Goal: Find contact information: Find contact information

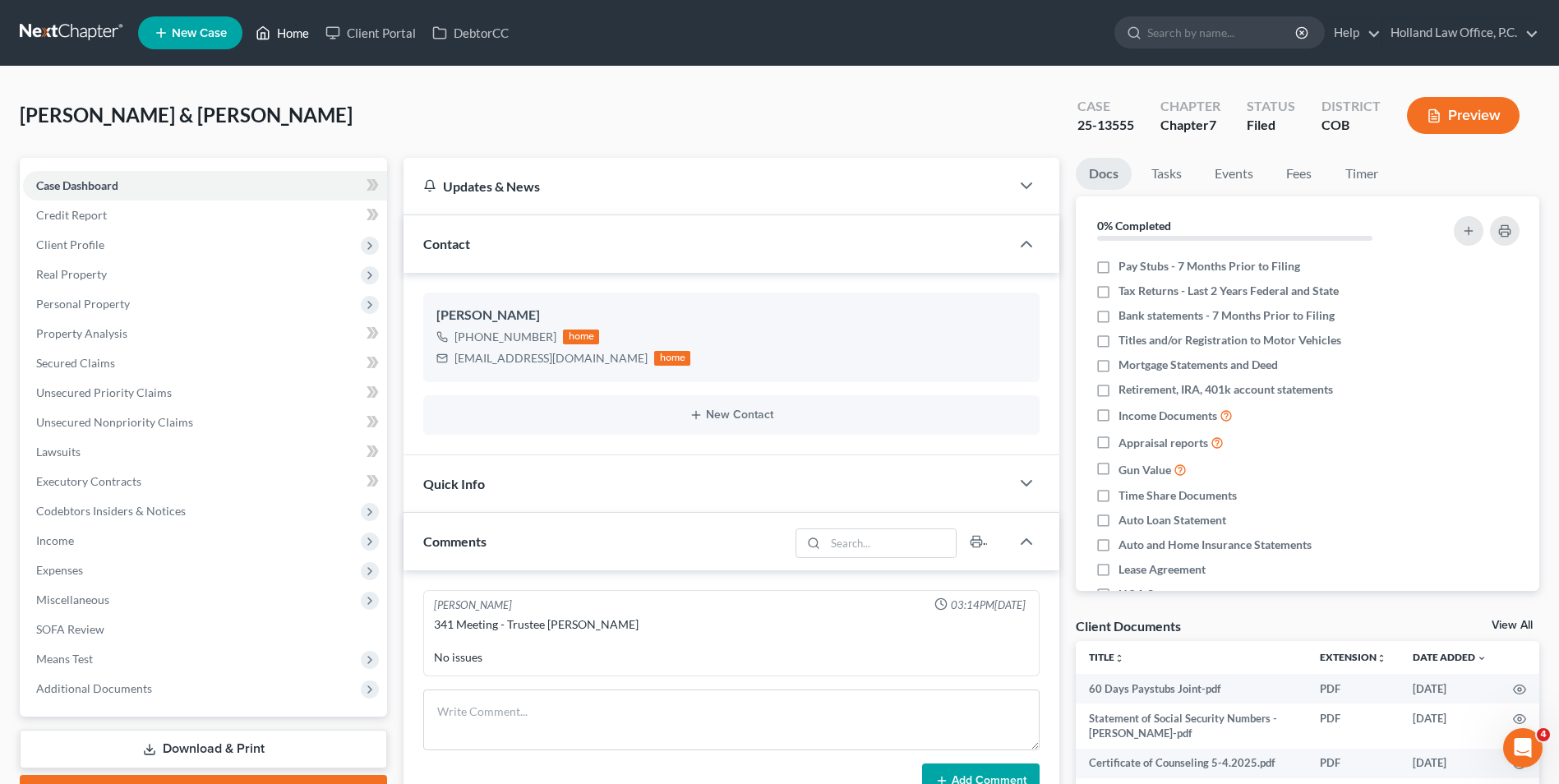
click at [256, 30] on icon at bounding box center [262, 33] width 15 height 20
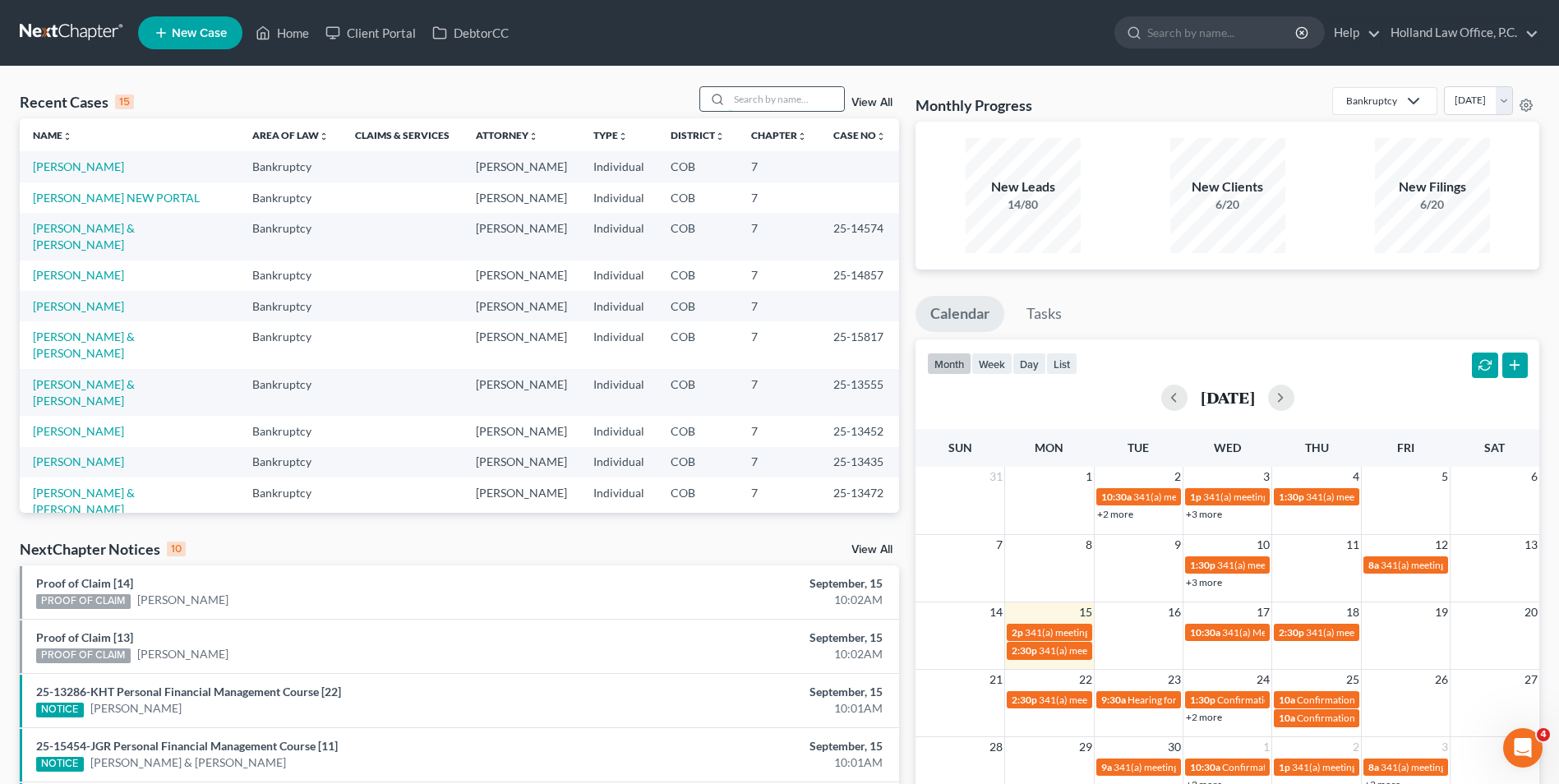
click at [778, 103] on input "search" at bounding box center [786, 100] width 115 height 24
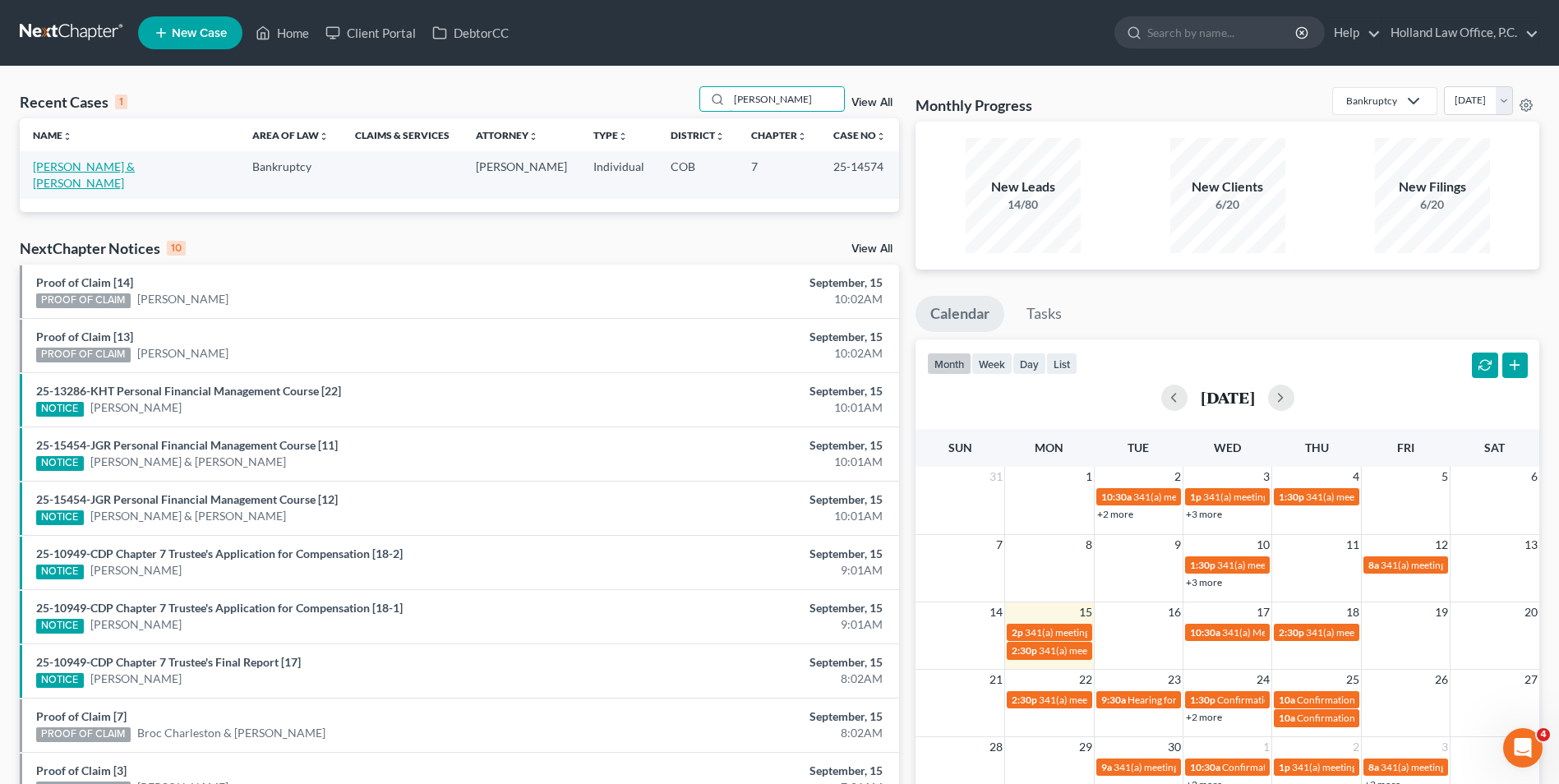
type input "[PERSON_NAME]"
click at [57, 162] on link "[PERSON_NAME] & [PERSON_NAME]" at bounding box center [84, 174] width 102 height 30
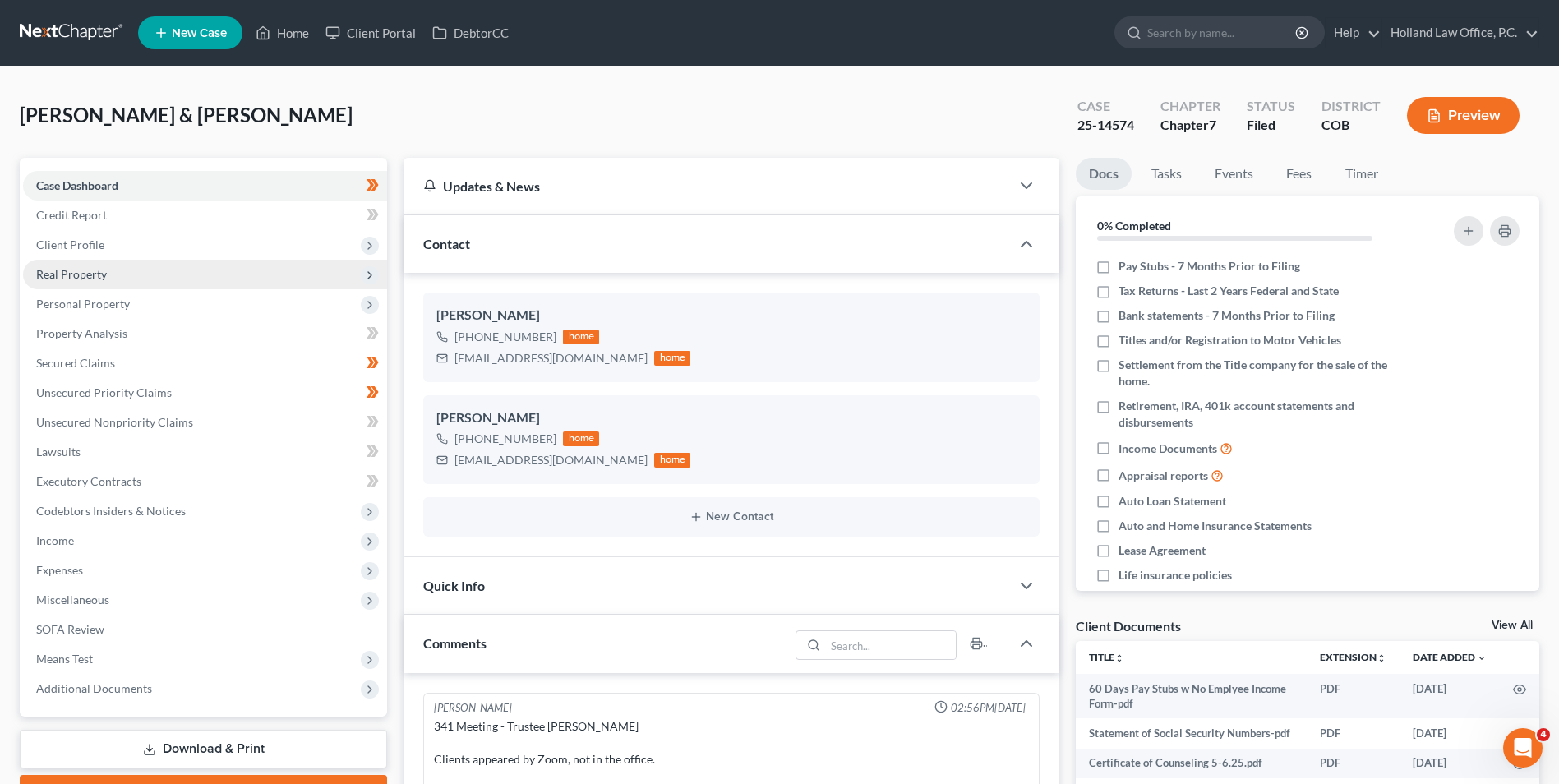
scroll to position [331, 0]
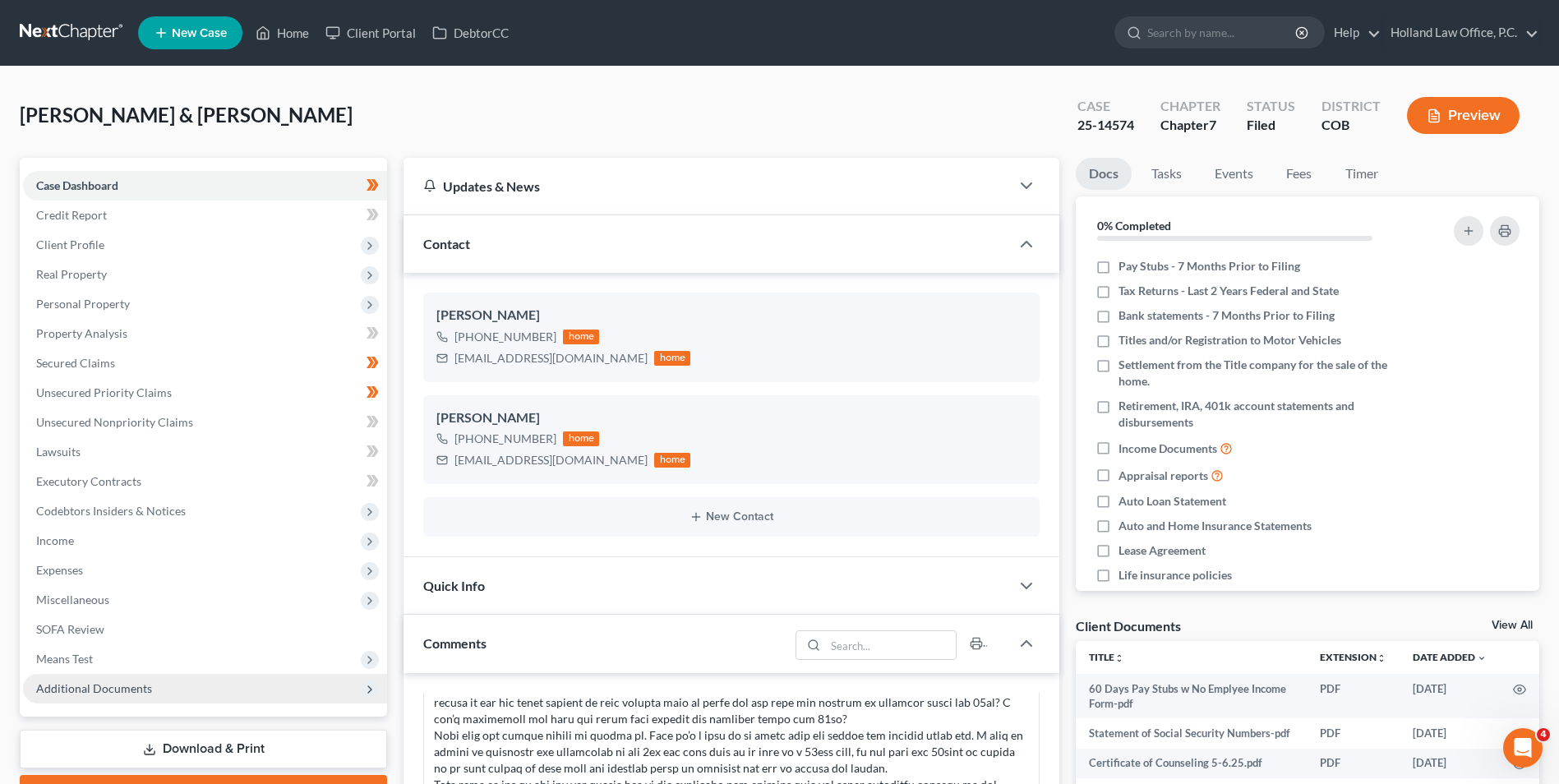
click at [169, 691] on span "Additional Documents" at bounding box center [205, 689] width 364 height 29
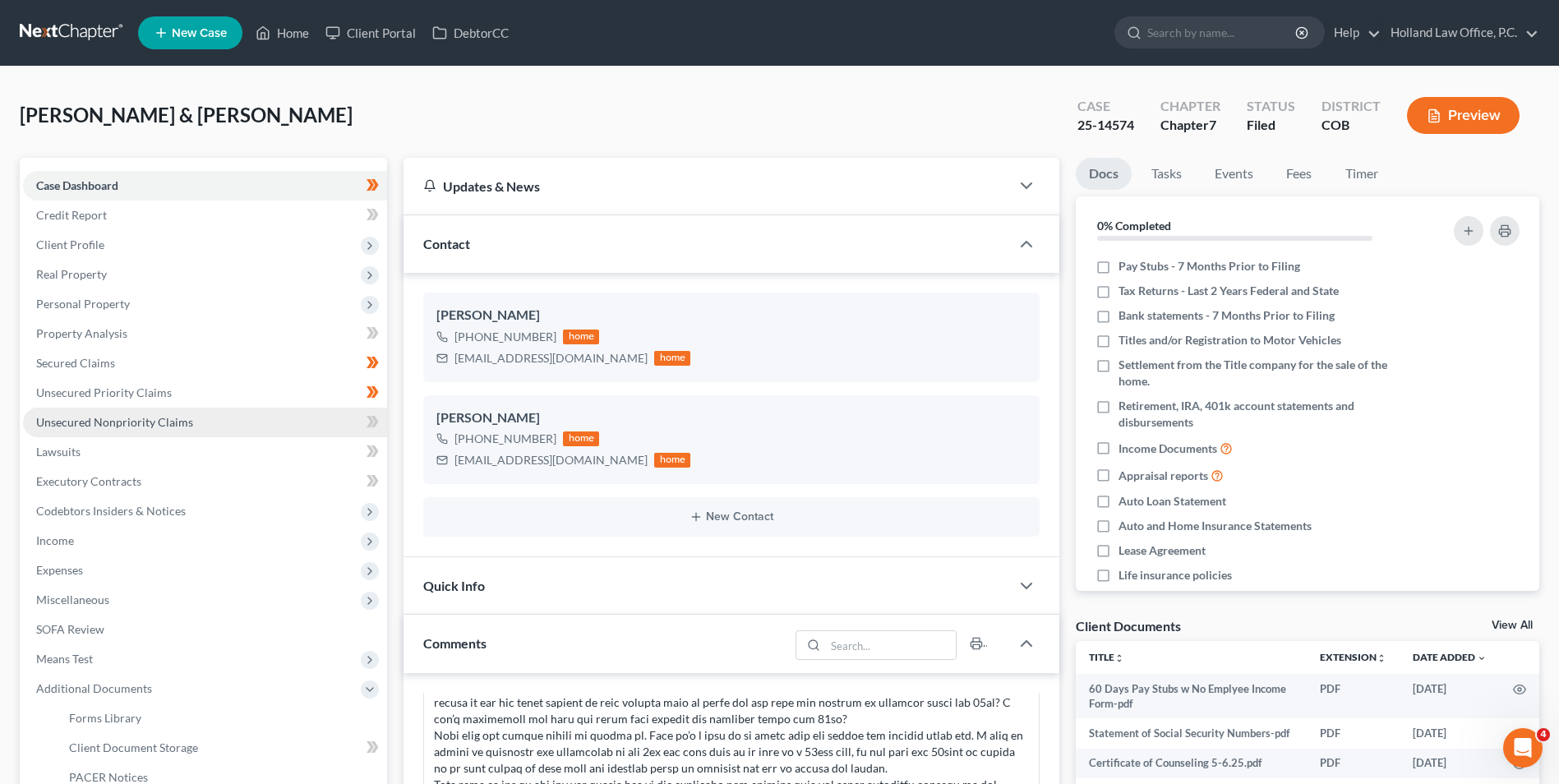
click at [122, 429] on link "Unsecured Nonpriority Claims" at bounding box center [205, 422] width 364 height 29
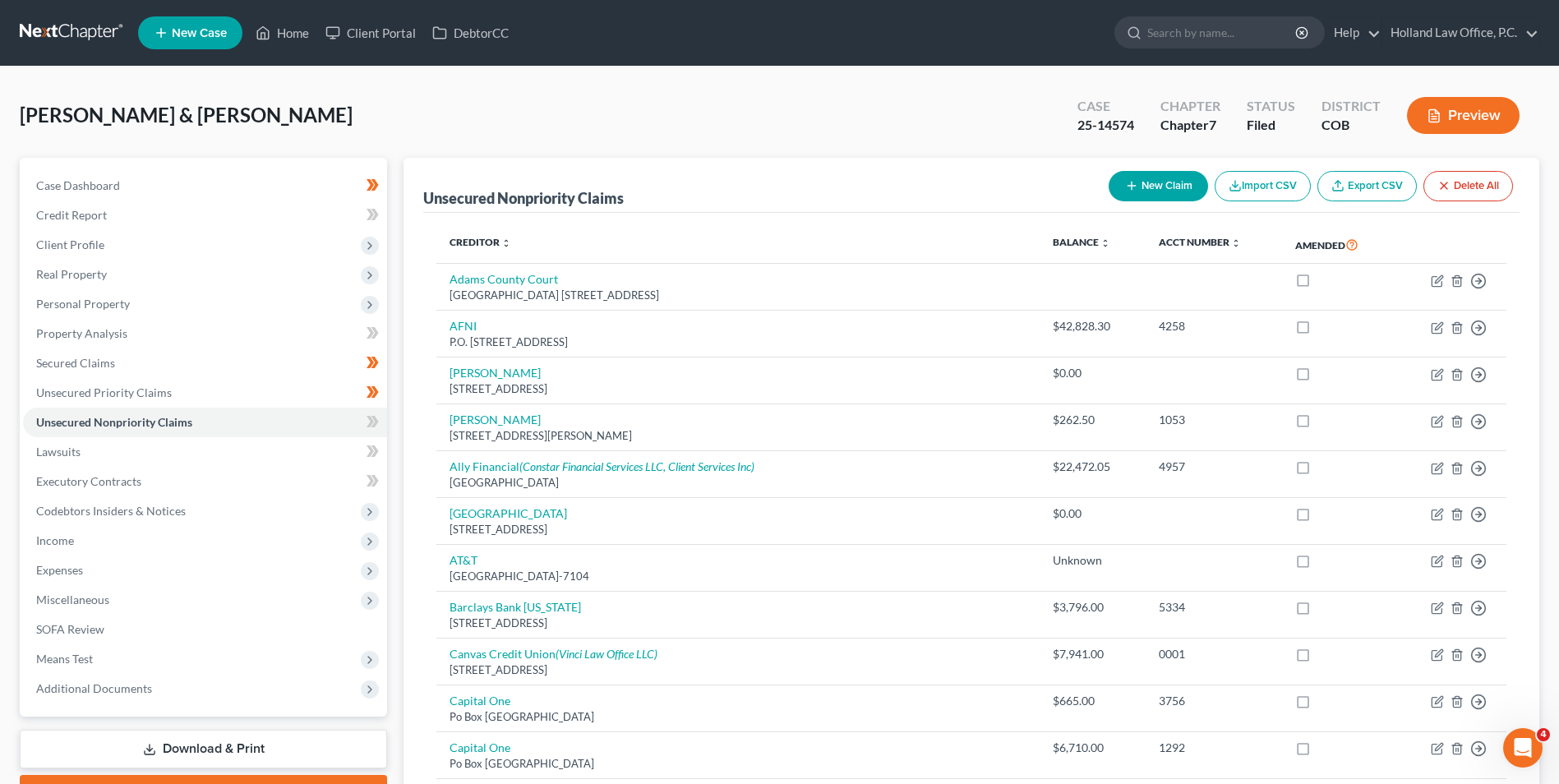
click at [217, 749] on link "Download & Print" at bounding box center [203, 749] width 367 height 39
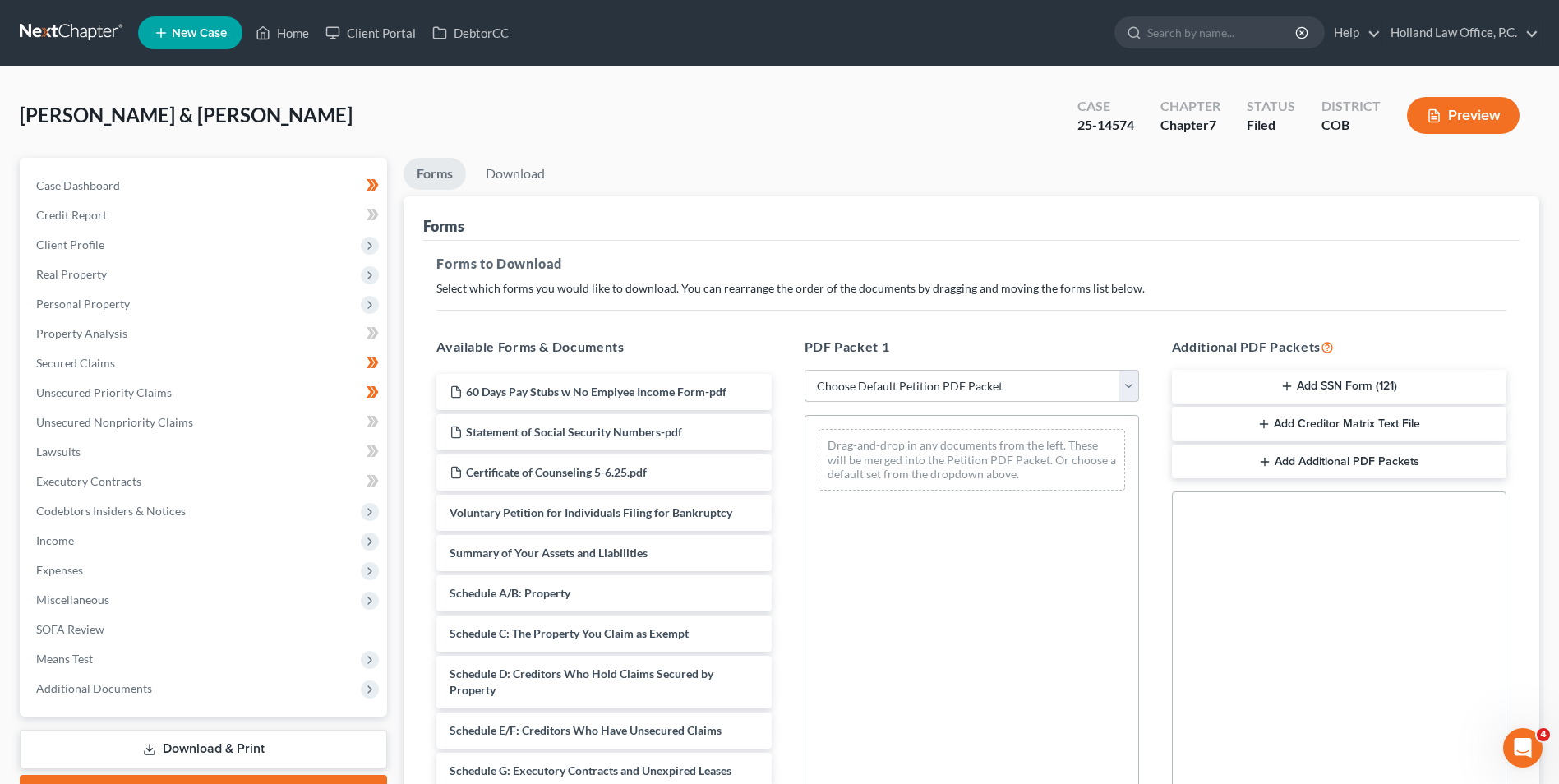
click at [912, 387] on select "Choose Default Petition PDF Packet Complete Bankruptcy Petition (all forms and …" at bounding box center [971, 386] width 334 height 33
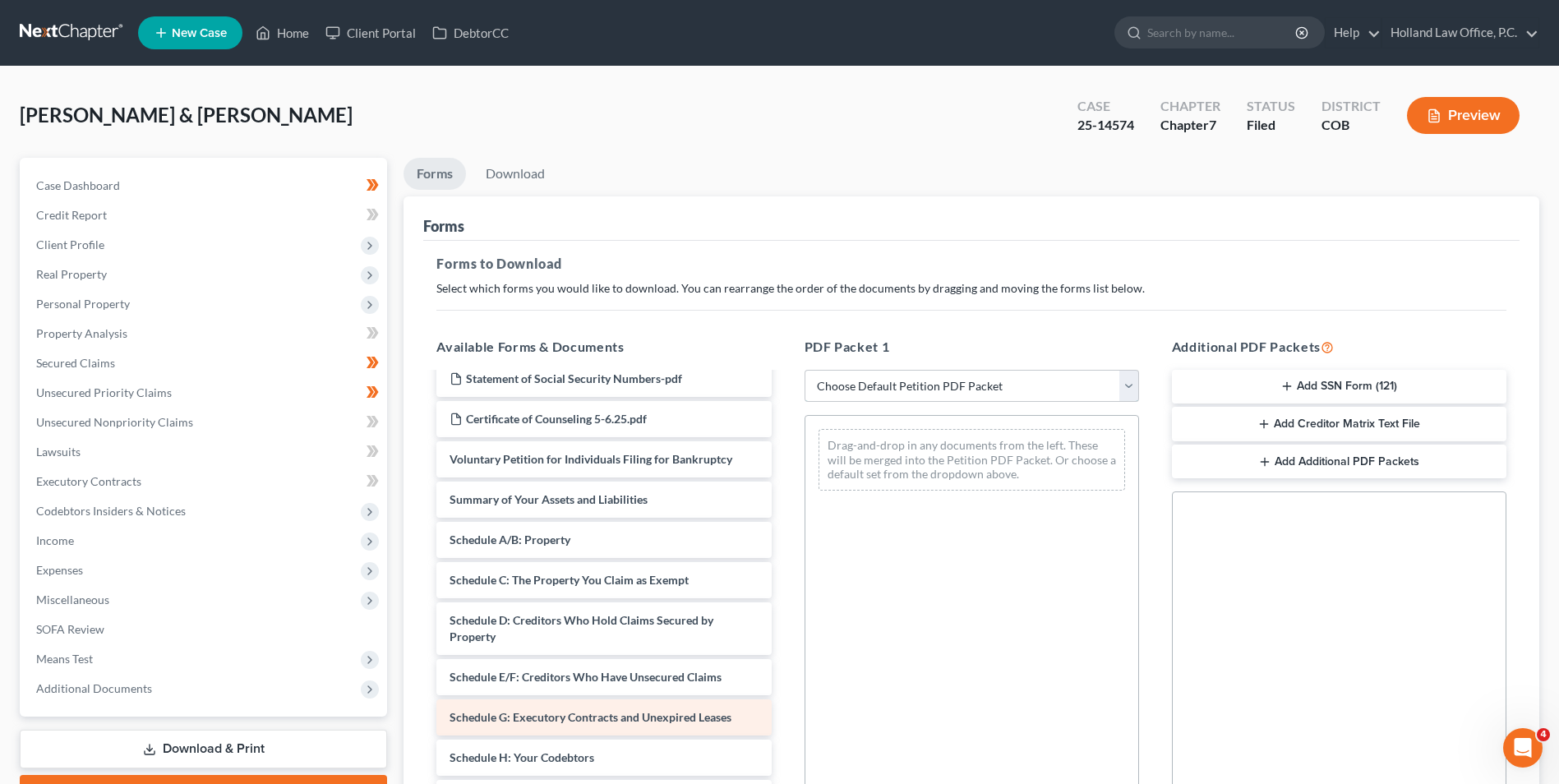
scroll to position [82, 0]
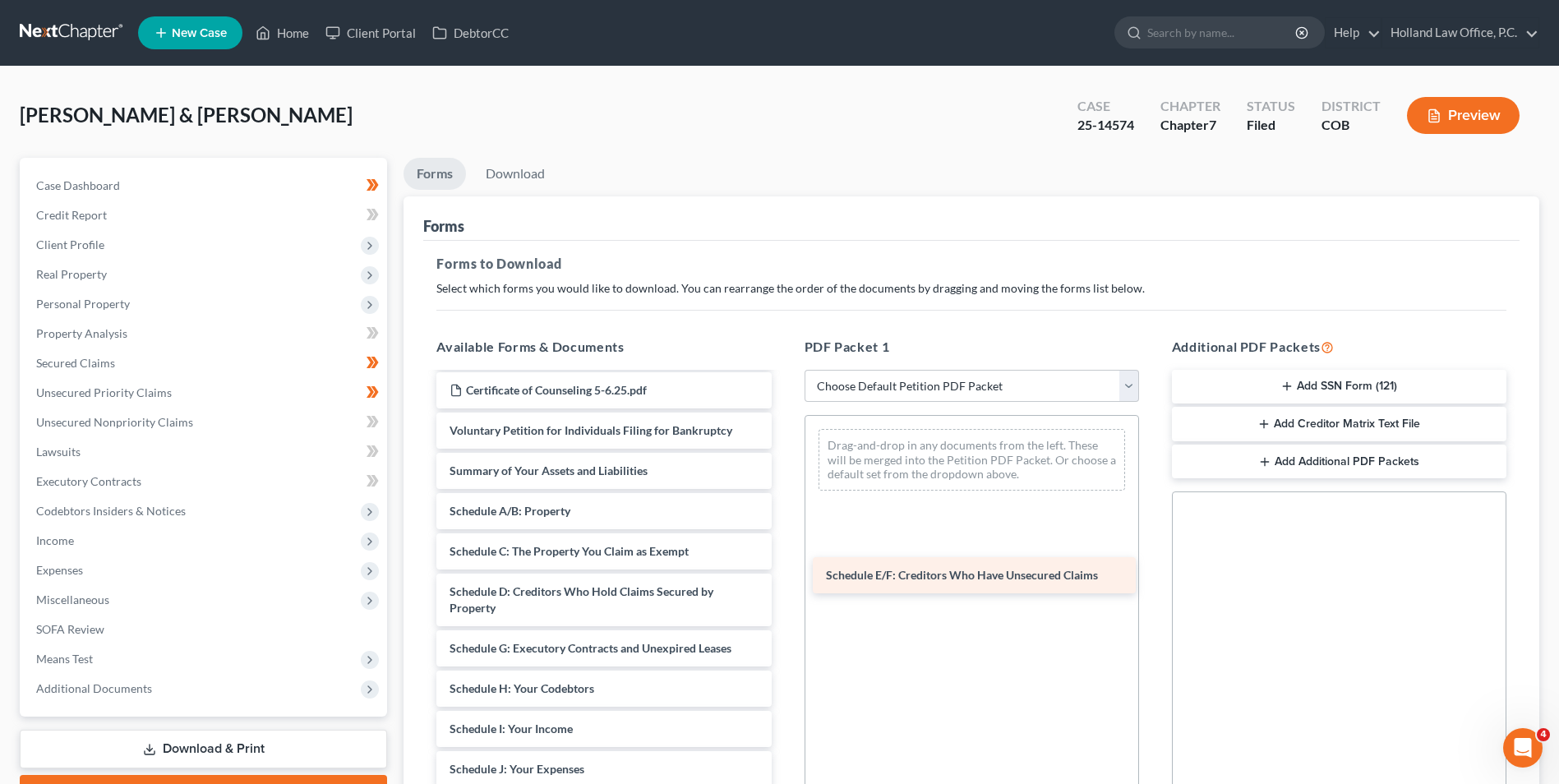
drag, startPoint x: 615, startPoint y: 657, endPoint x: 999, endPoint y: 582, distance: 391.3
click at [784, 582] on div "Schedule E/F: Creditors Who Have Unsecured Claims 60 Days Pay Stubs w No Emplye…" at bounding box center [603, 733] width 361 height 884
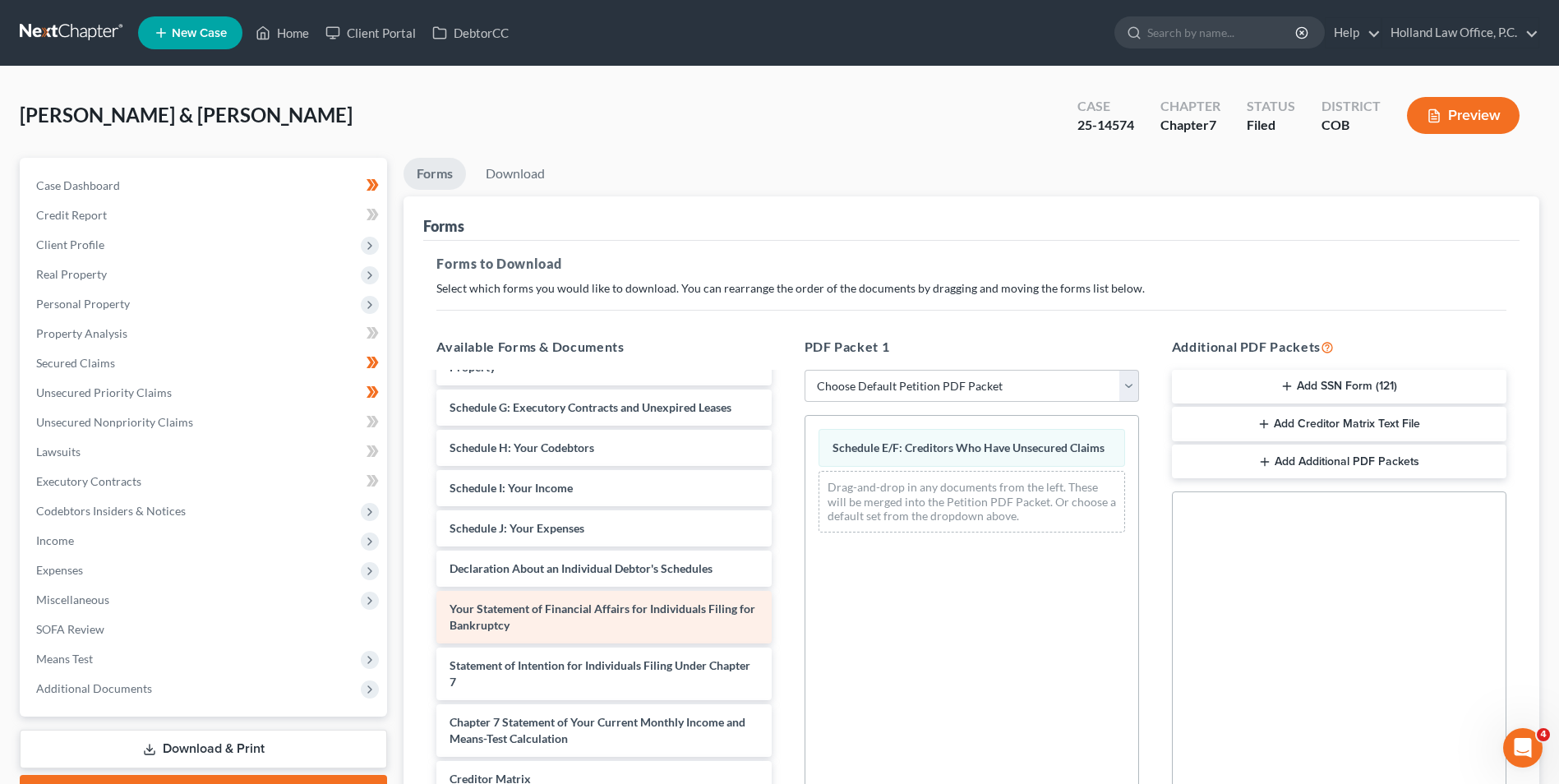
scroll to position [329, 0]
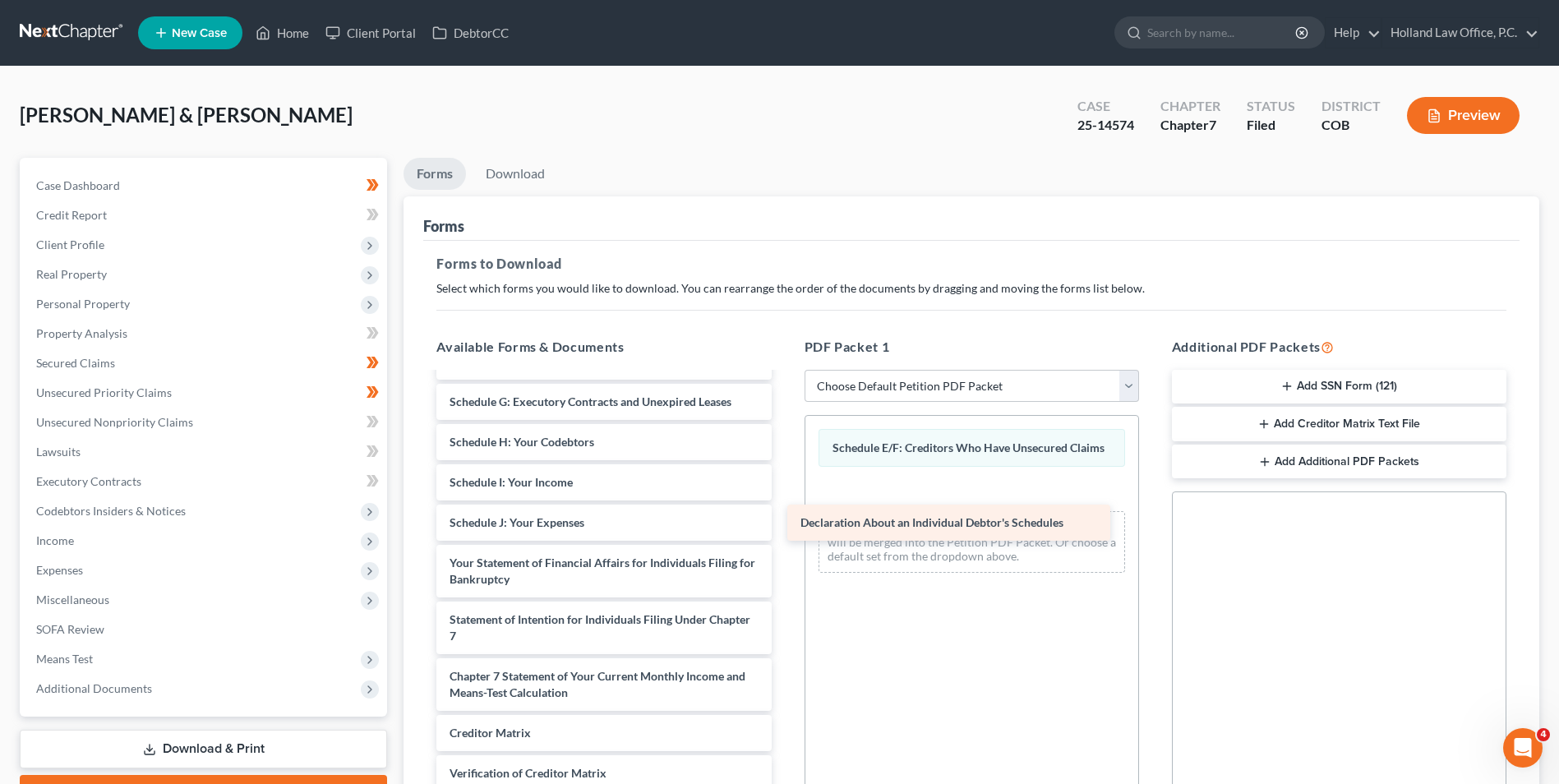
drag, startPoint x: 634, startPoint y: 568, endPoint x: 984, endPoint y: 528, distance: 352.3
click at [784, 528] on div "Declaration About an Individual Debtor's Schedules 60 Days Pay Stubs w No Emply…" at bounding box center [603, 466] width 361 height 843
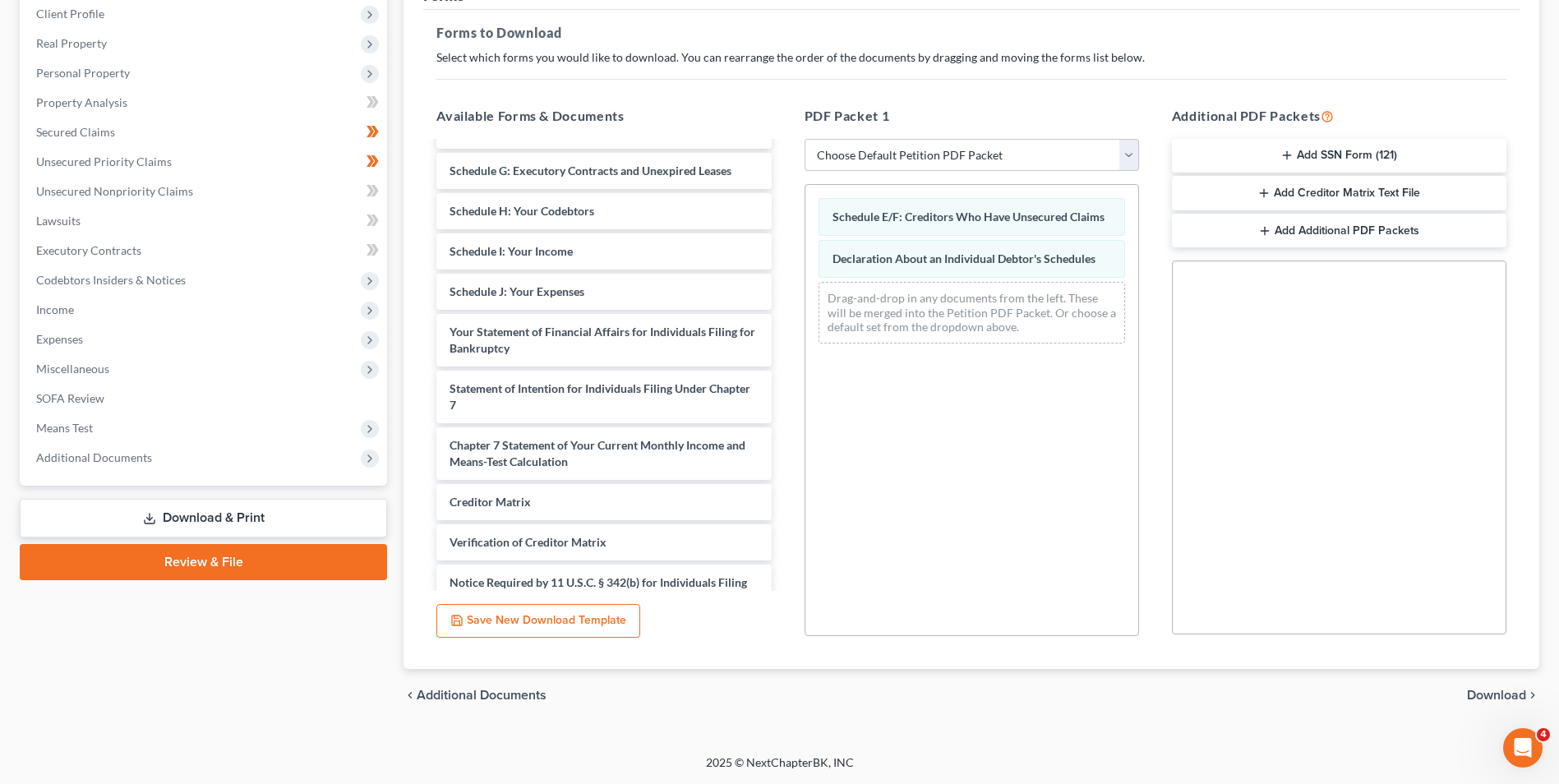
click at [1486, 702] on span "Download" at bounding box center [1497, 695] width 59 height 13
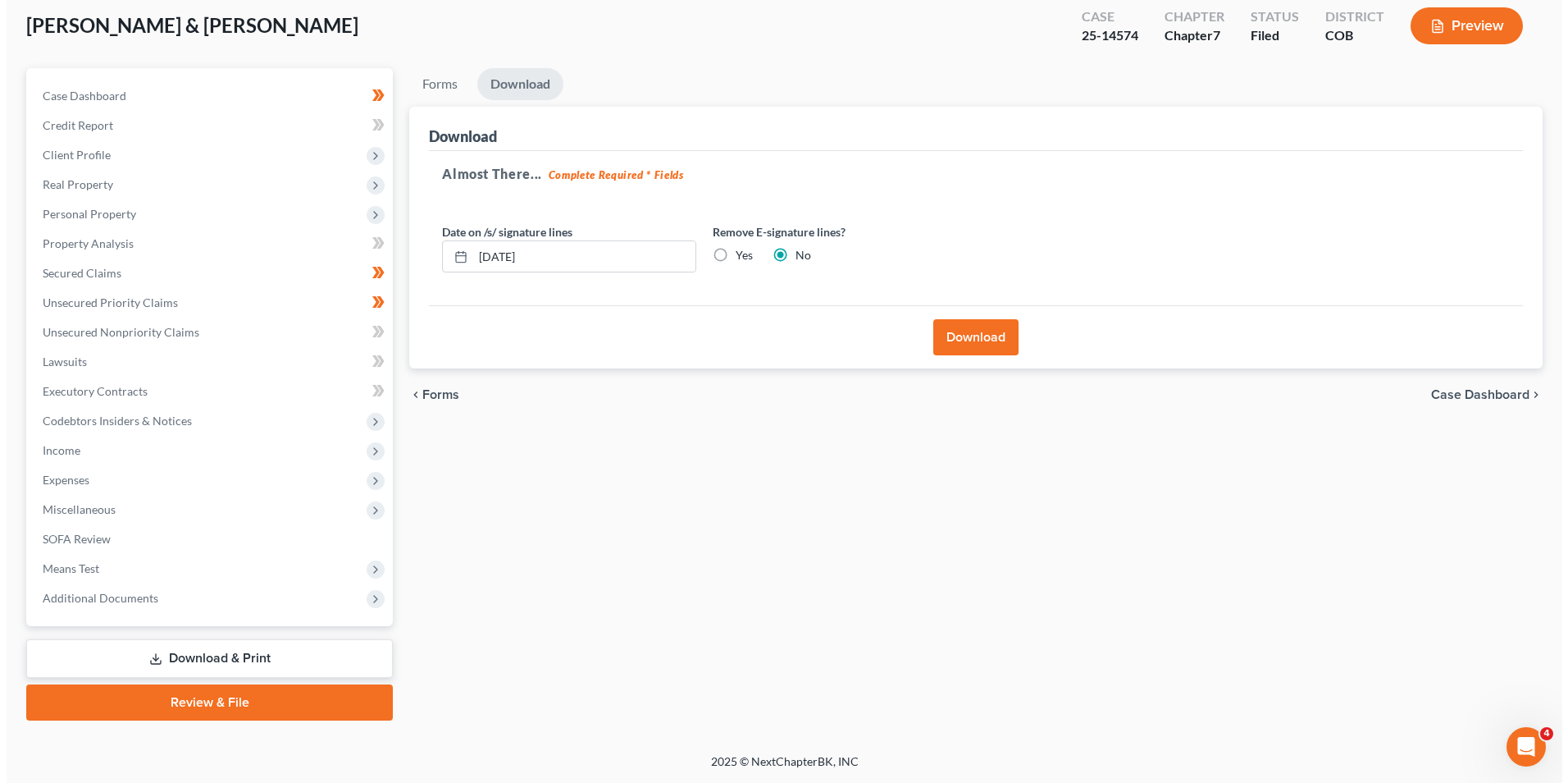
scroll to position [89, 0]
click at [729, 257] on label "Yes" at bounding box center [738, 255] width 17 height 16
click at [736, 257] on input "Yes" at bounding box center [741, 252] width 10 height 10
radio input "true"
radio input "false"
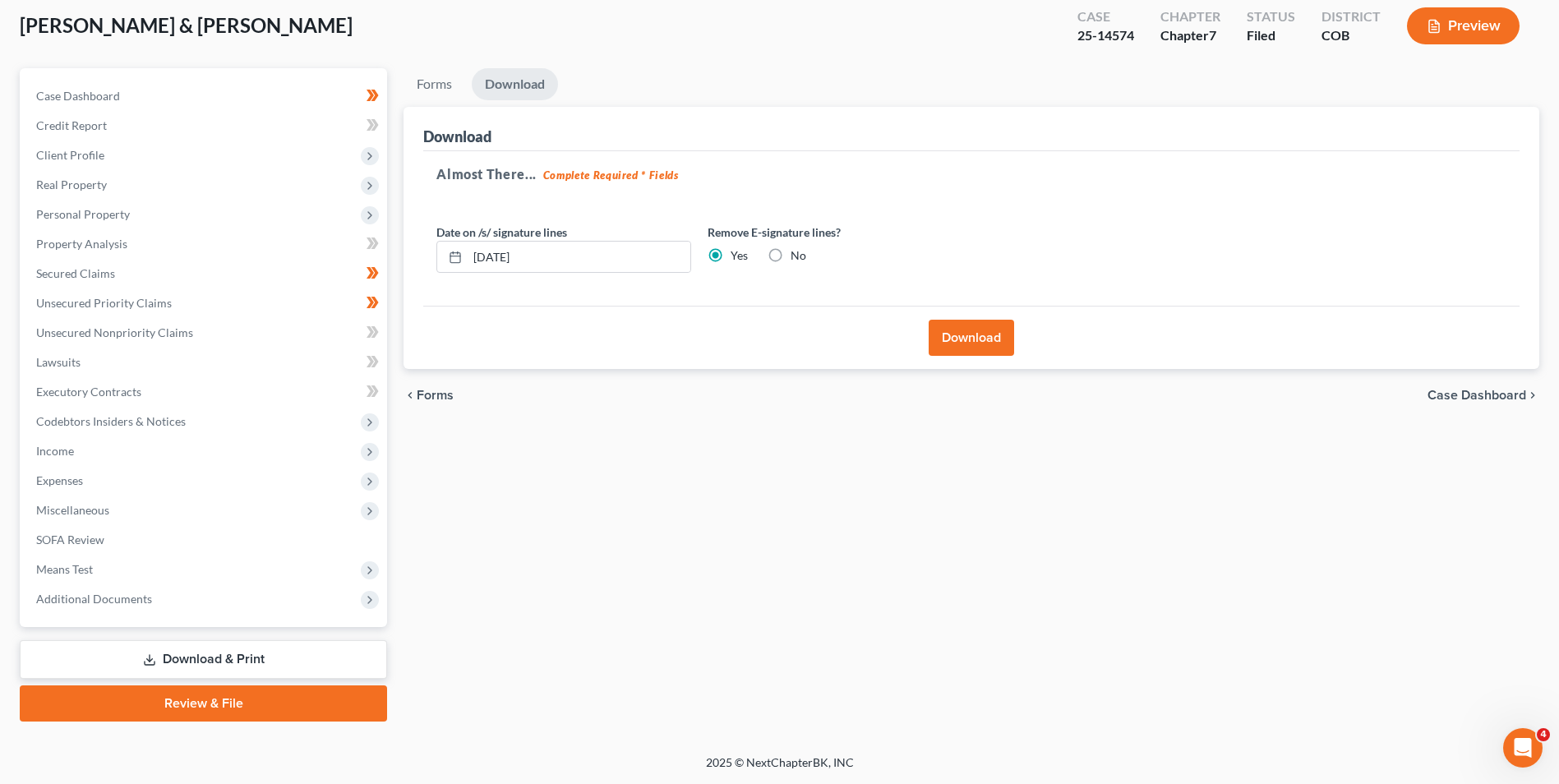
click at [967, 333] on button "Download" at bounding box center [971, 337] width 86 height 36
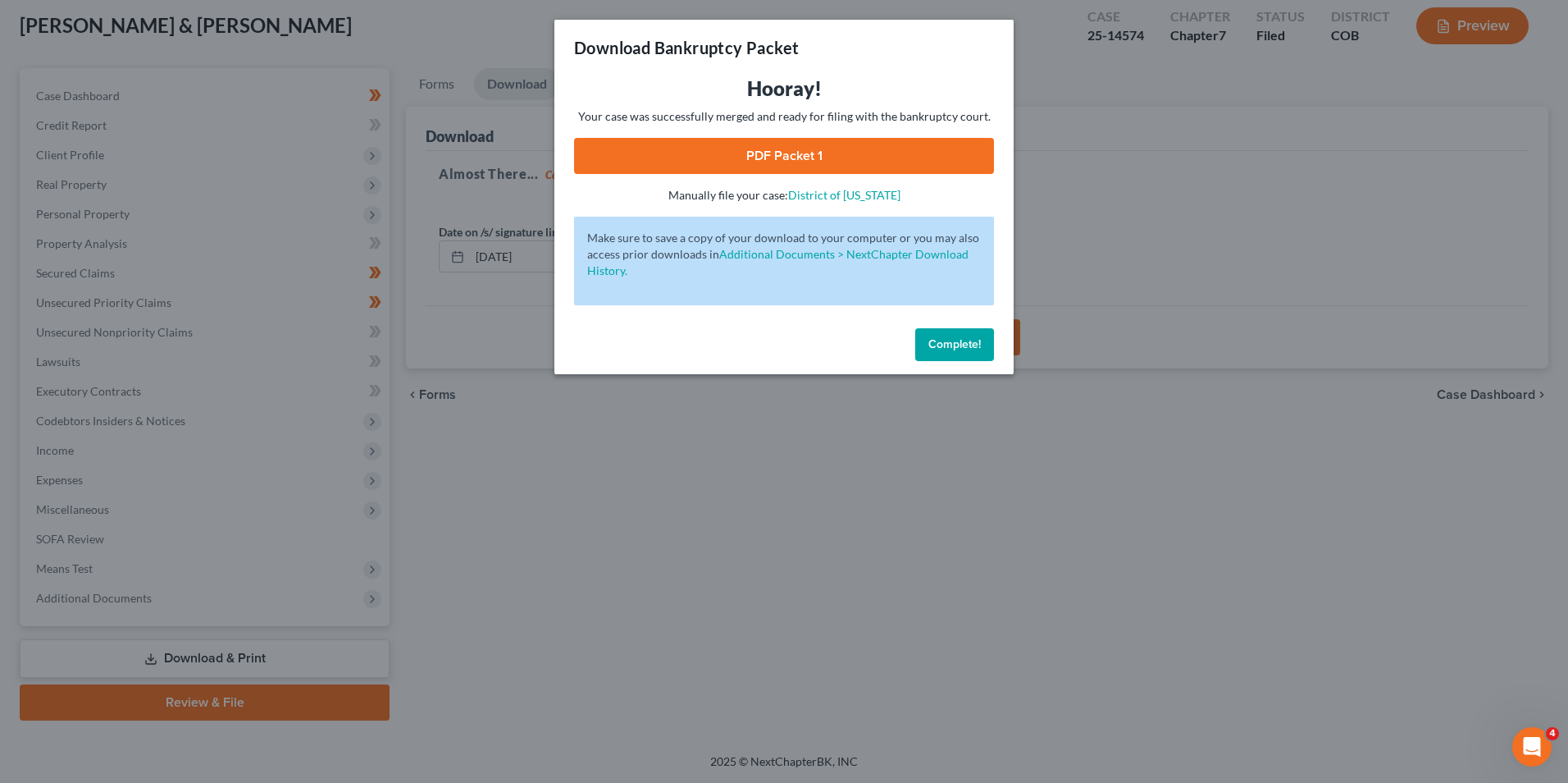
click at [719, 147] on link "PDF Packet 1" at bounding box center [784, 156] width 420 height 36
drag, startPoint x: 964, startPoint y: 334, endPoint x: 860, endPoint y: 336, distance: 104.0
click at [964, 336] on button "Complete!" at bounding box center [955, 345] width 79 height 33
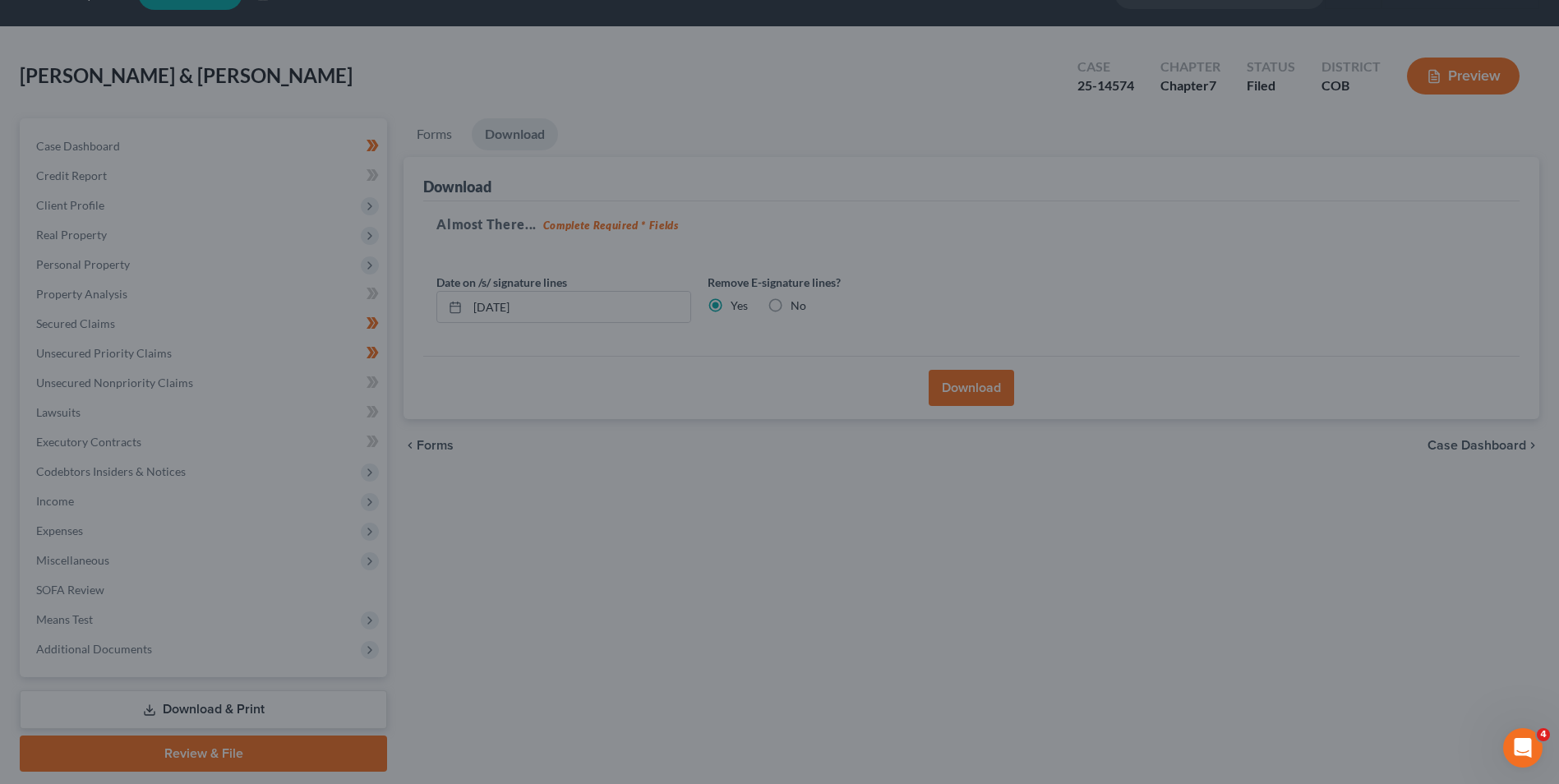
scroll to position [0, 0]
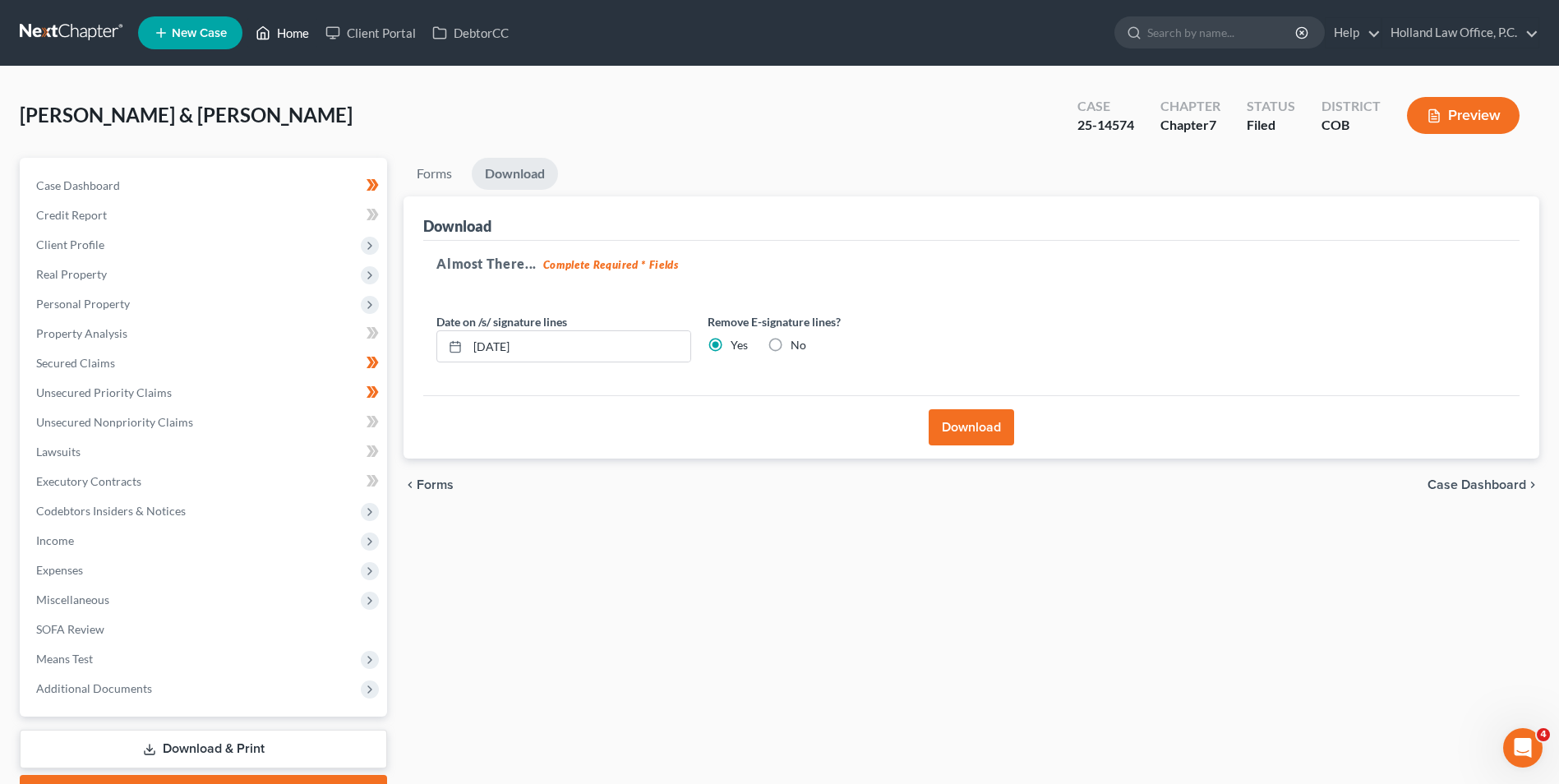
drag, startPoint x: 271, startPoint y: 20, endPoint x: 293, endPoint y: 27, distance: 23.1
click at [271, 21] on link "Home" at bounding box center [282, 33] width 70 height 29
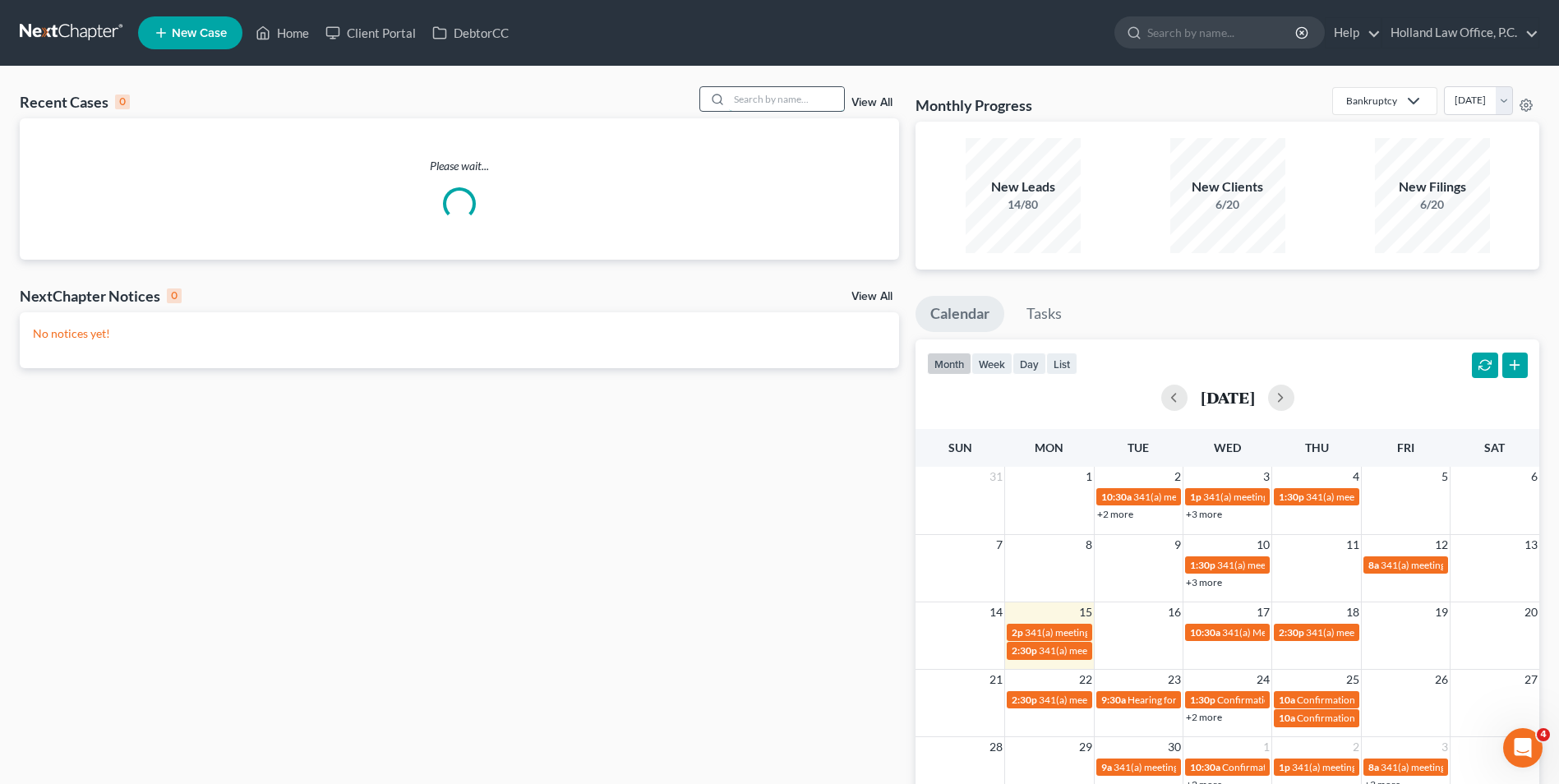
click at [790, 89] on input "search" at bounding box center [786, 100] width 115 height 24
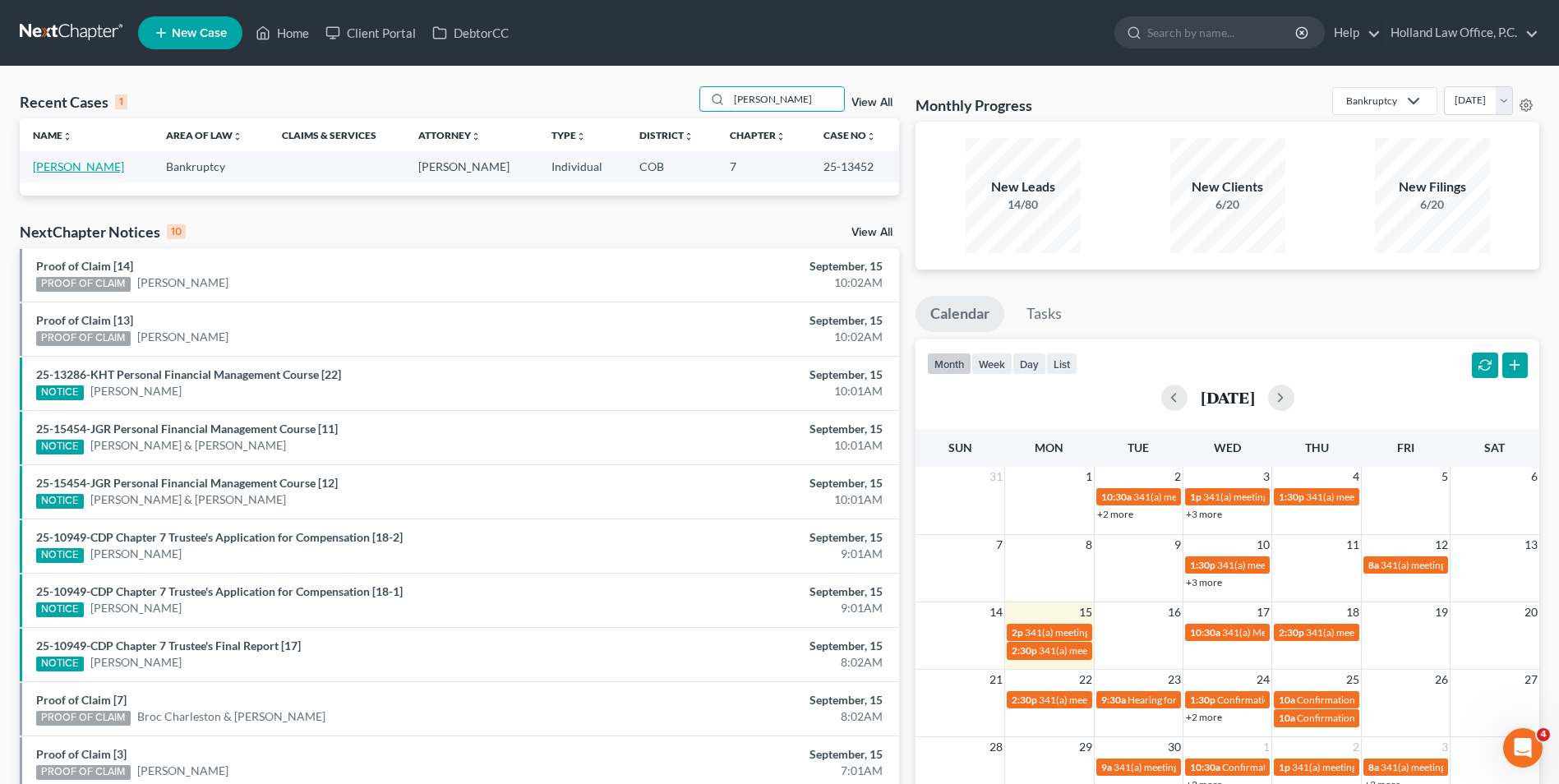
type input "[PERSON_NAME]"
click at [61, 167] on link "[PERSON_NAME]" at bounding box center [78, 166] width 91 height 14
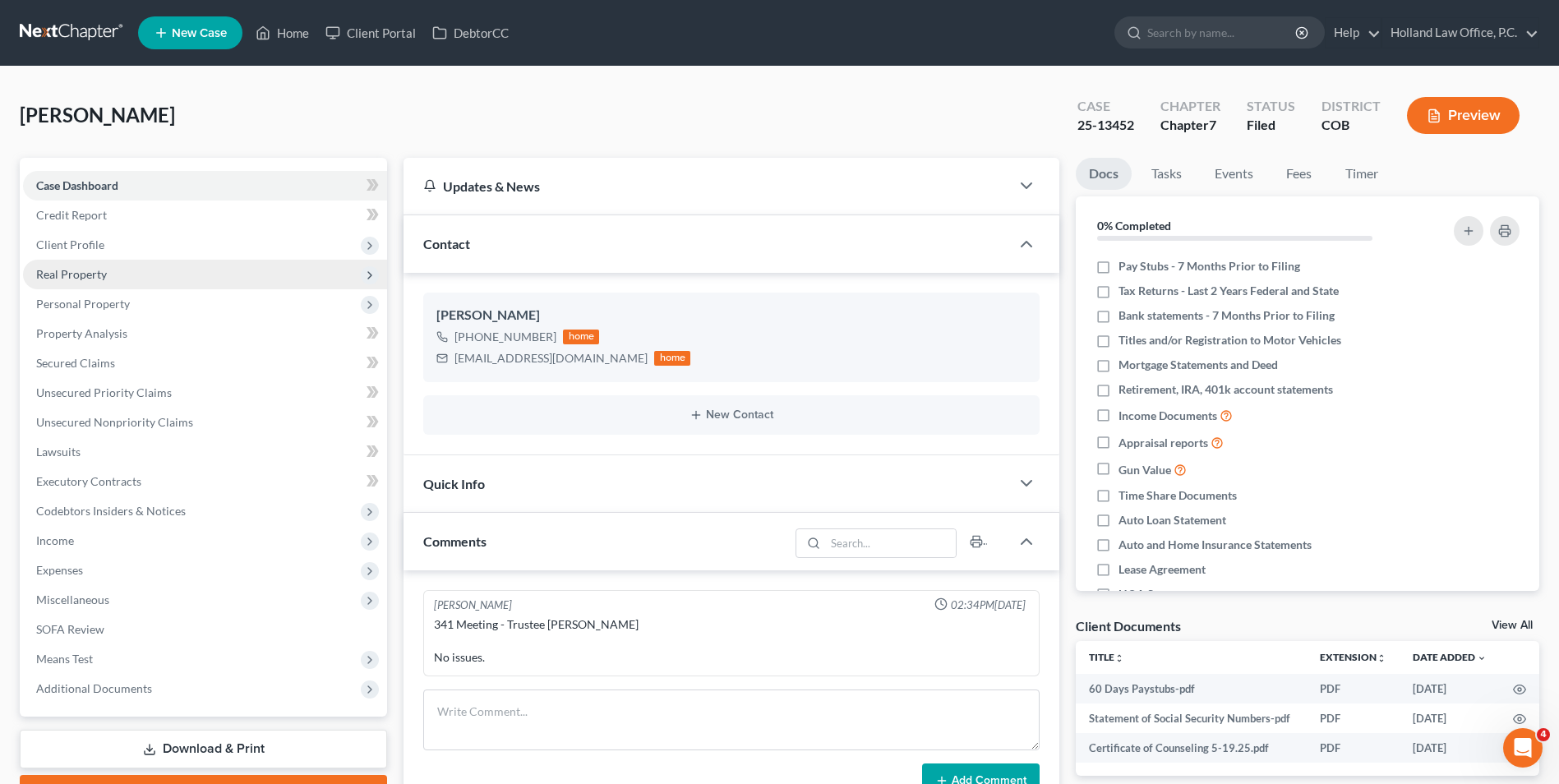
drag, startPoint x: 84, startPoint y: 247, endPoint x: 115, endPoint y: 286, distance: 49.8
click at [84, 247] on span "Client Profile" at bounding box center [70, 244] width 68 height 14
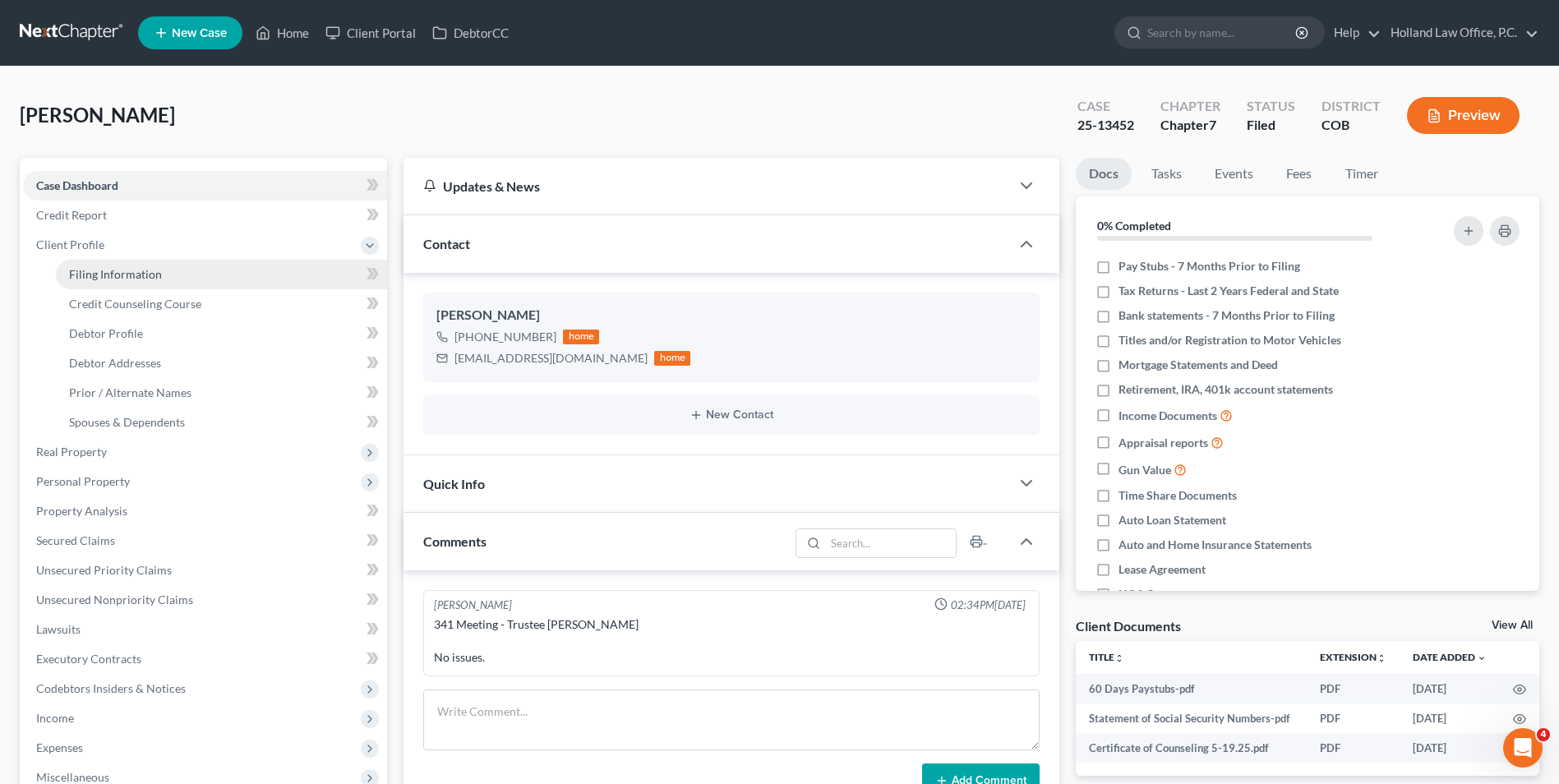
click at [128, 270] on span "Filing Information" at bounding box center [115, 274] width 93 height 14
select select "1"
select select "0"
select select "5"
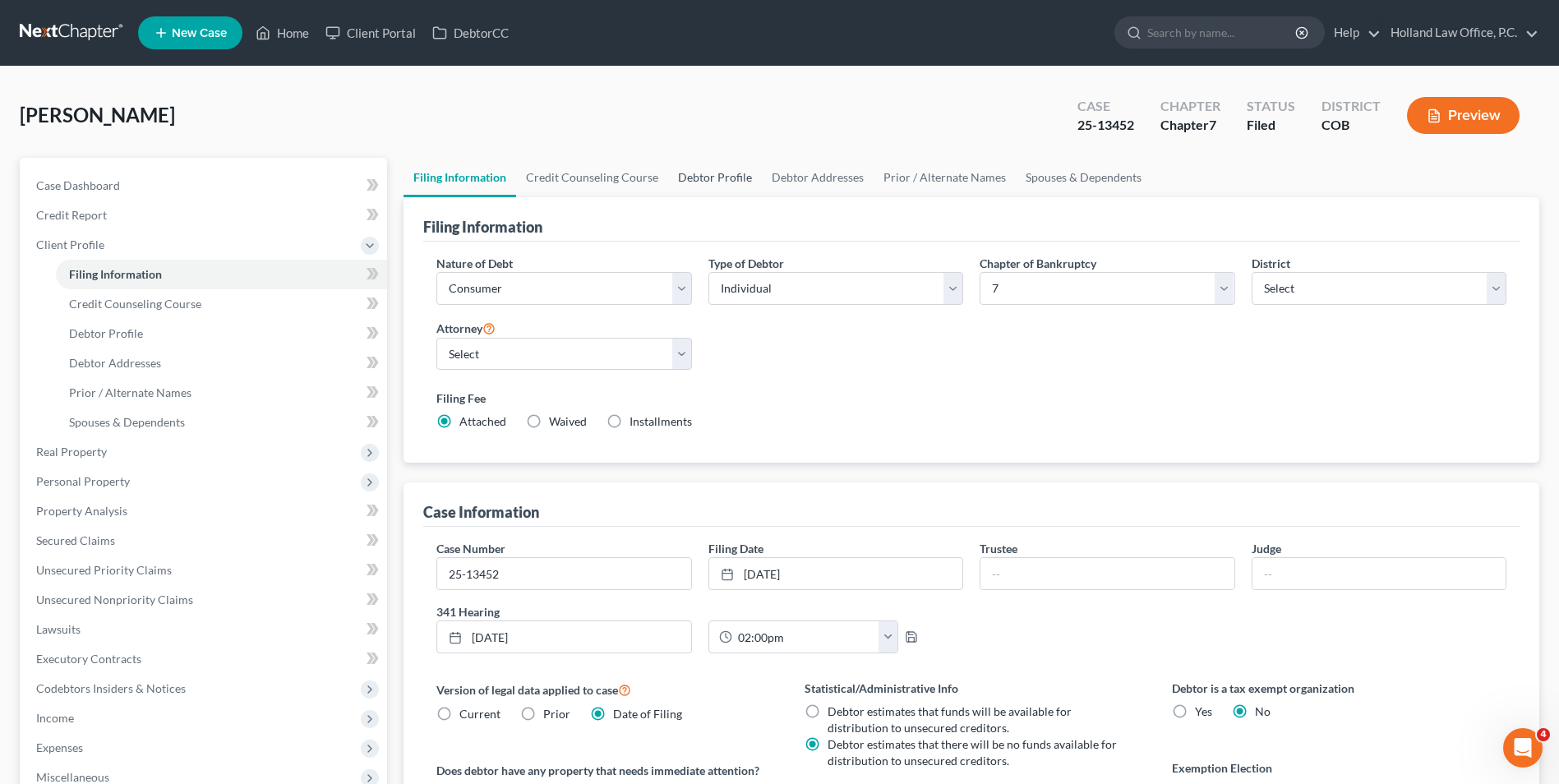
click at [689, 164] on link "Debtor Profile" at bounding box center [715, 177] width 93 height 40
select select "0"
select select "1"
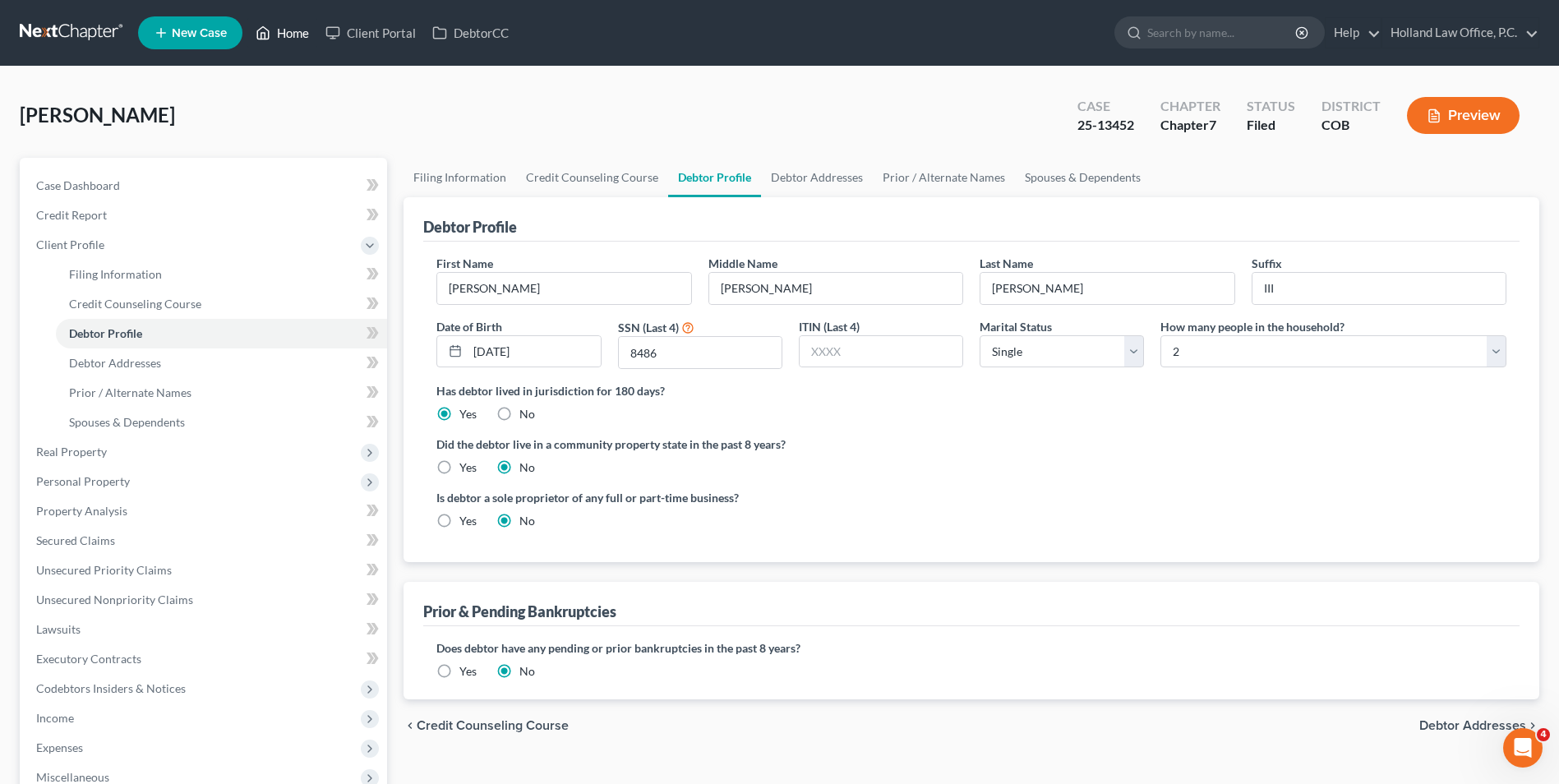
click at [296, 27] on link "Home" at bounding box center [282, 33] width 70 height 29
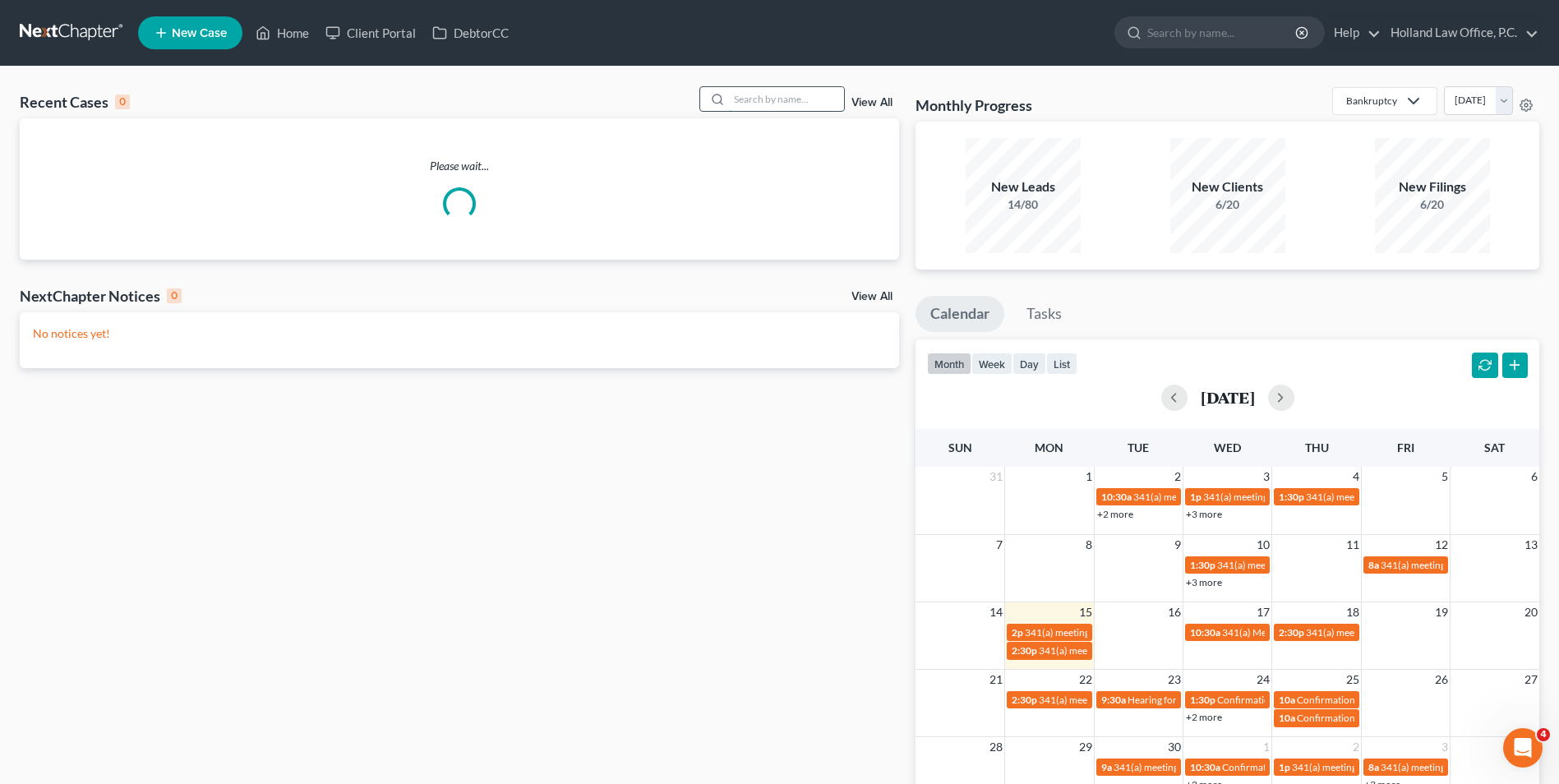
click at [775, 100] on input "search" at bounding box center [786, 100] width 115 height 24
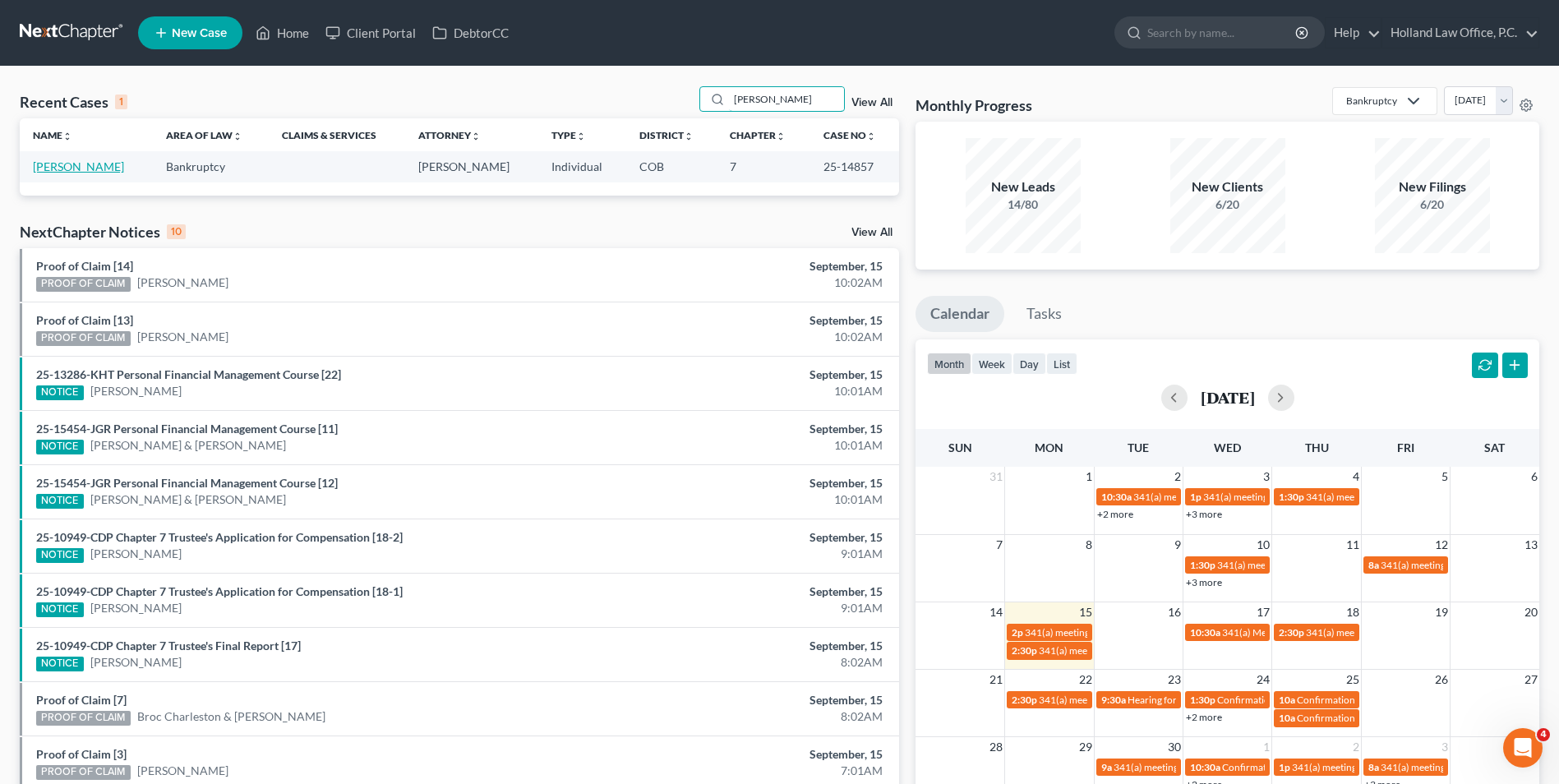
type input "[PERSON_NAME]"
click at [89, 170] on link "[PERSON_NAME]" at bounding box center [78, 166] width 91 height 14
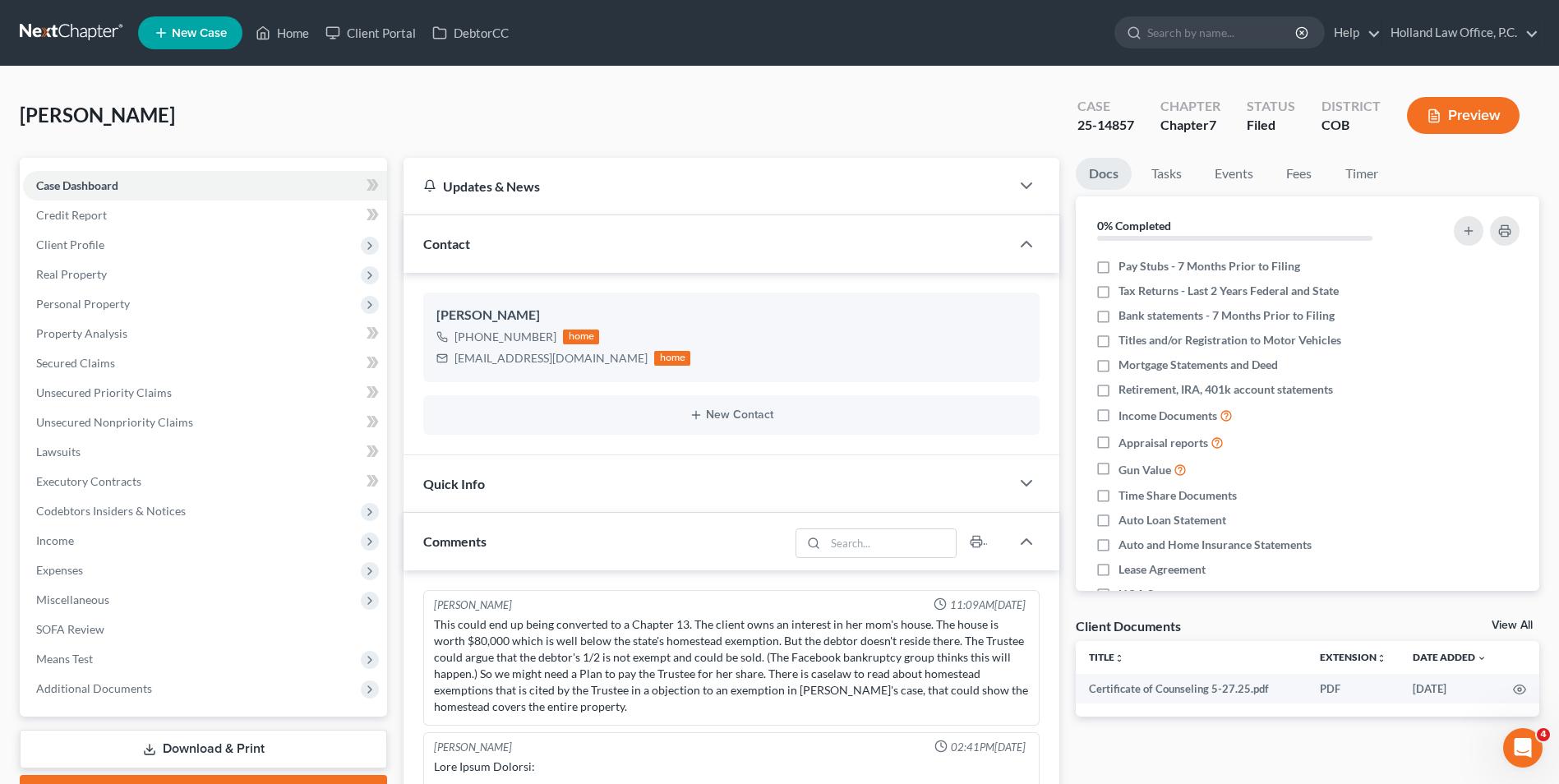
scroll to position [2717, 0]
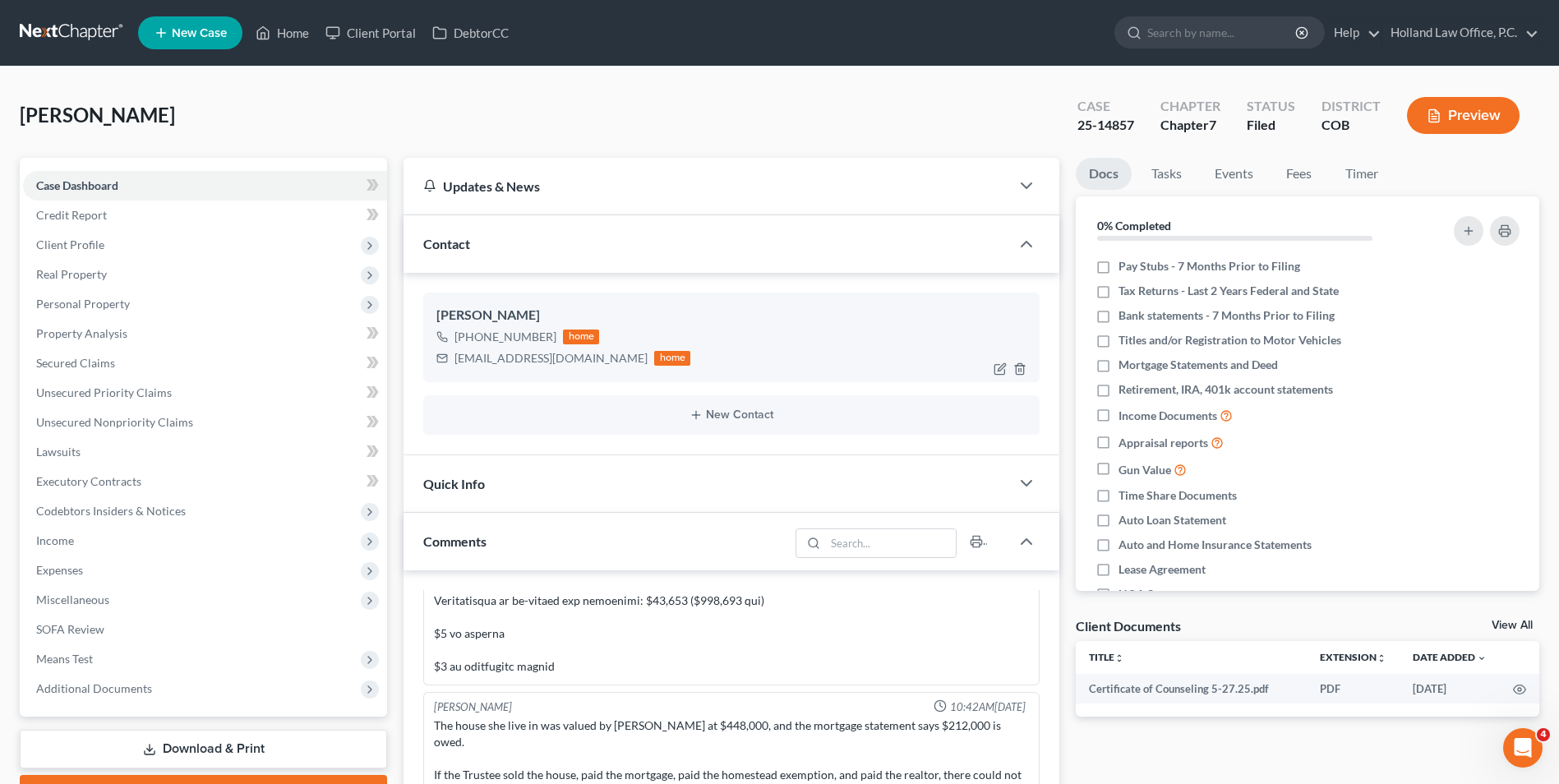
drag, startPoint x: 547, startPoint y: 334, endPoint x: 470, endPoint y: 340, distance: 77.2
click at [470, 340] on div "[PHONE_NUMBER]" at bounding box center [506, 337] width 102 height 16
click at [521, 343] on div "[PHONE_NUMBER]" at bounding box center [506, 337] width 102 height 16
click at [539, 341] on div "[PHONE_NUMBER]" at bounding box center [506, 337] width 102 height 16
drag, startPoint x: 548, startPoint y: 341, endPoint x: 469, endPoint y: 343, distance: 79.0
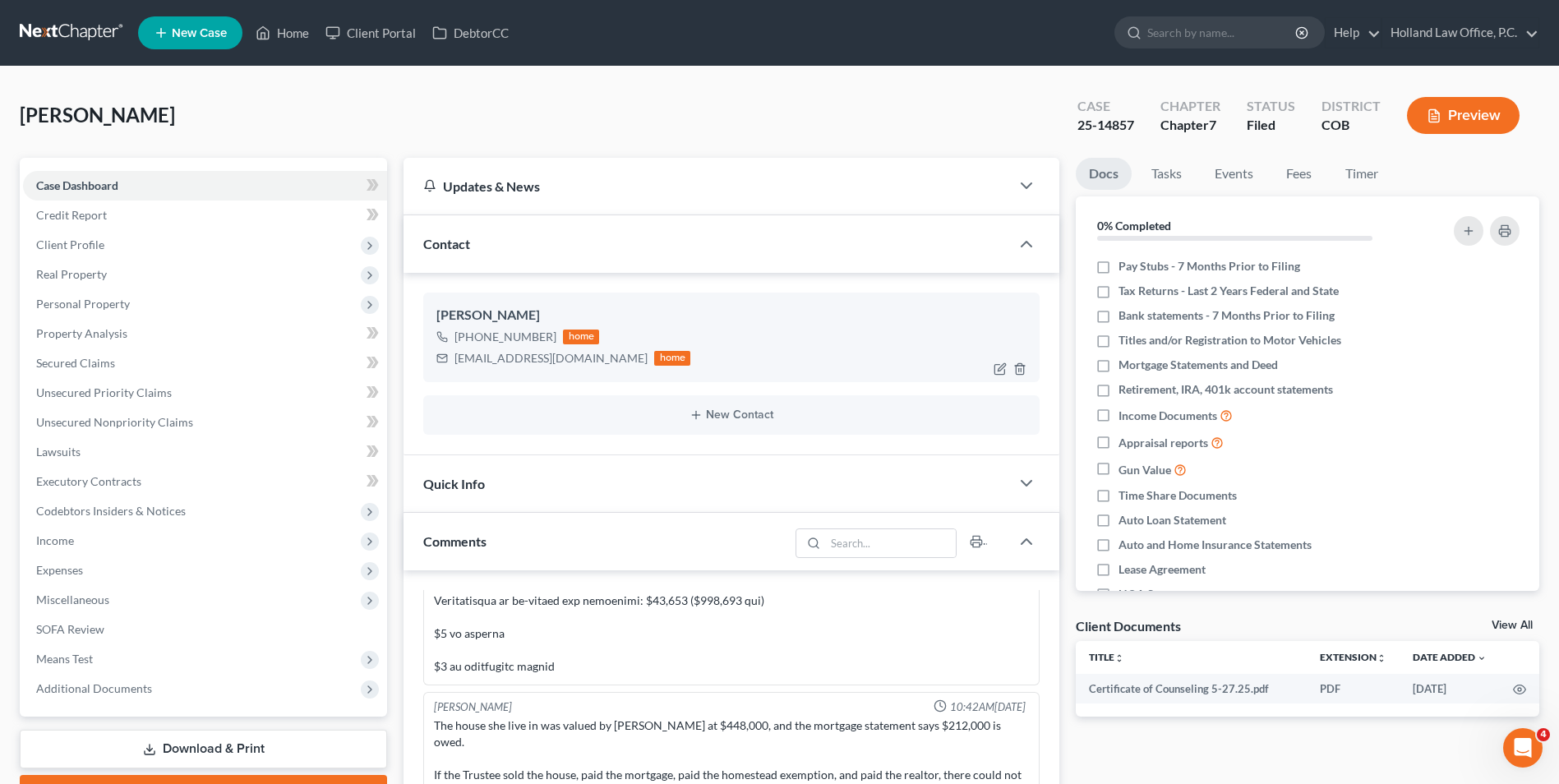
click at [469, 343] on div "[PHONE_NUMBER] home" at bounding box center [563, 337] width 254 height 22
drag, startPoint x: 507, startPoint y: 341, endPoint x: 528, endPoint y: 337, distance: 21.4
copy div "[PHONE_NUMBER]"
click at [294, 37] on link "Home" at bounding box center [282, 33] width 70 height 29
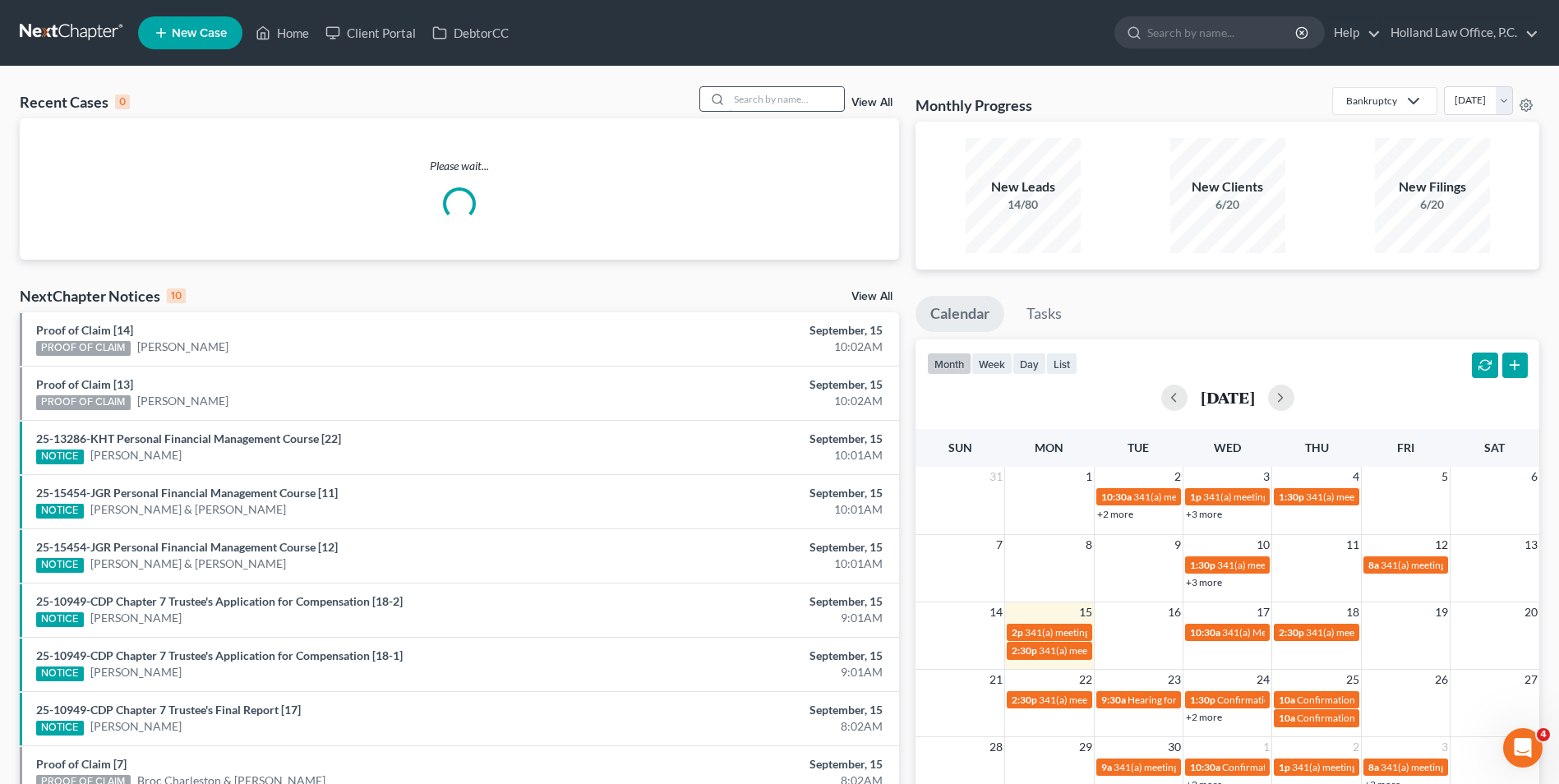
click at [744, 98] on input "search" at bounding box center [786, 100] width 115 height 24
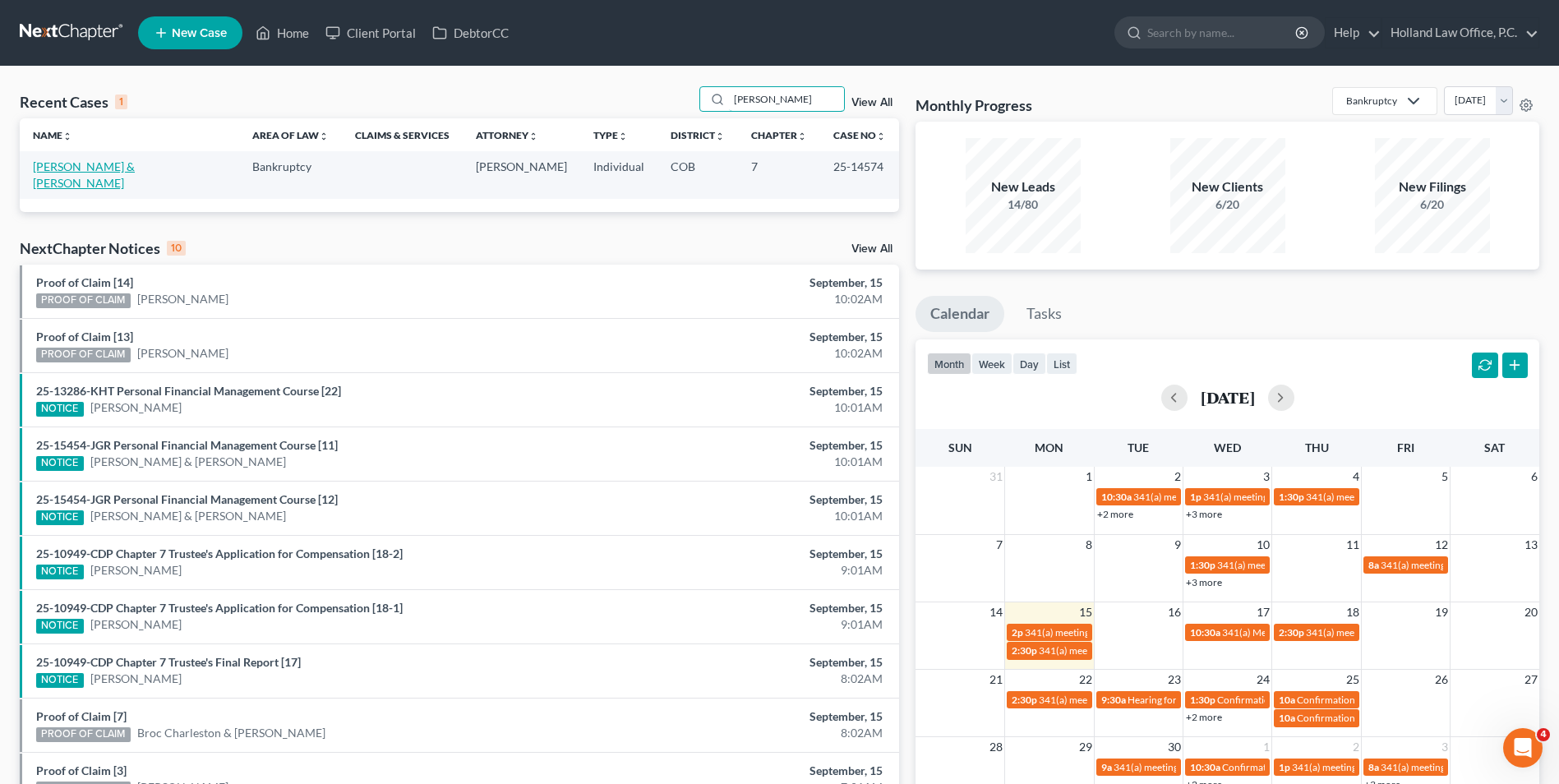
type input "[PERSON_NAME]"
click at [131, 172] on link "[PERSON_NAME] & [PERSON_NAME]" at bounding box center [84, 174] width 102 height 30
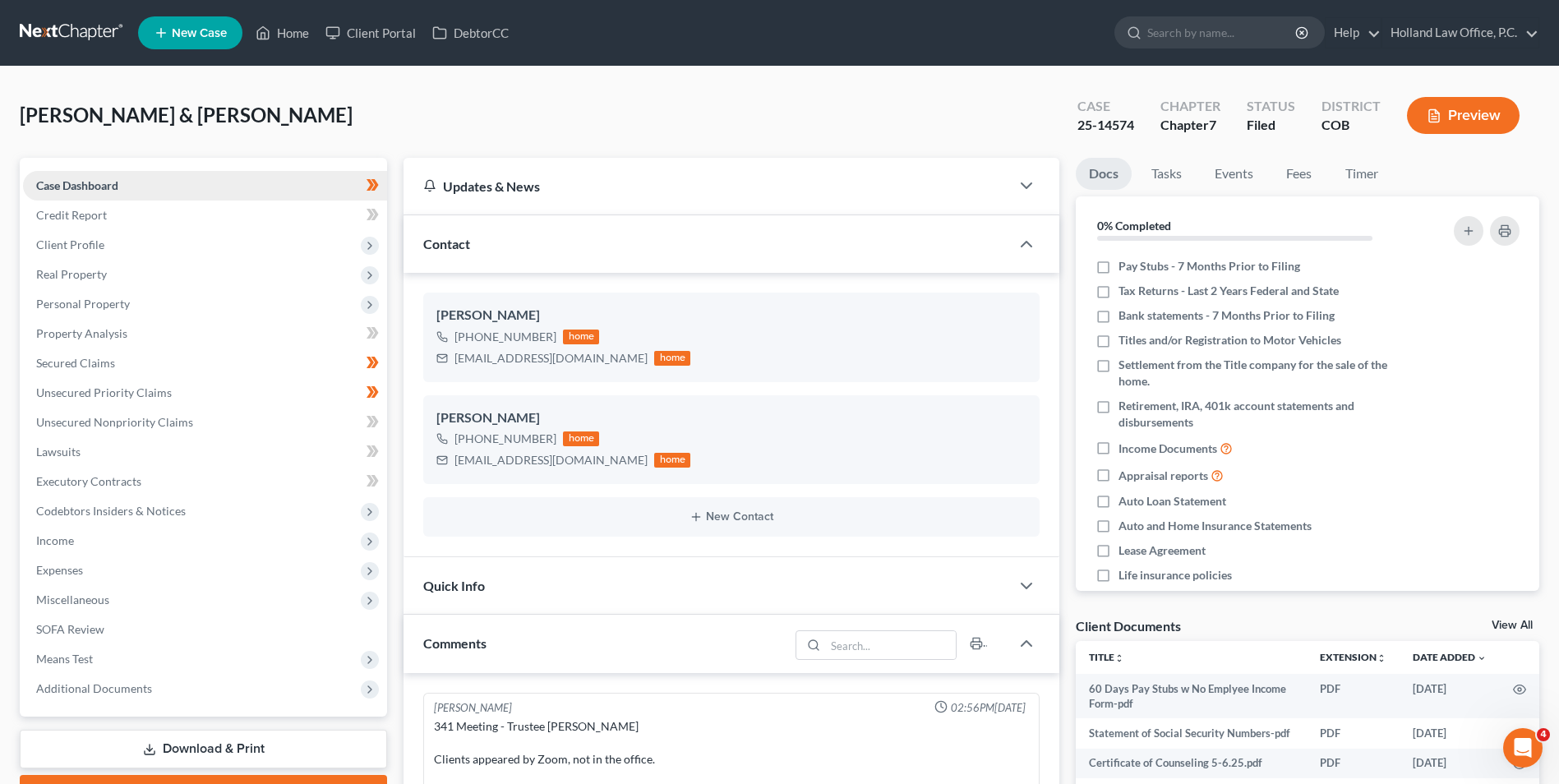
scroll to position [331, 0]
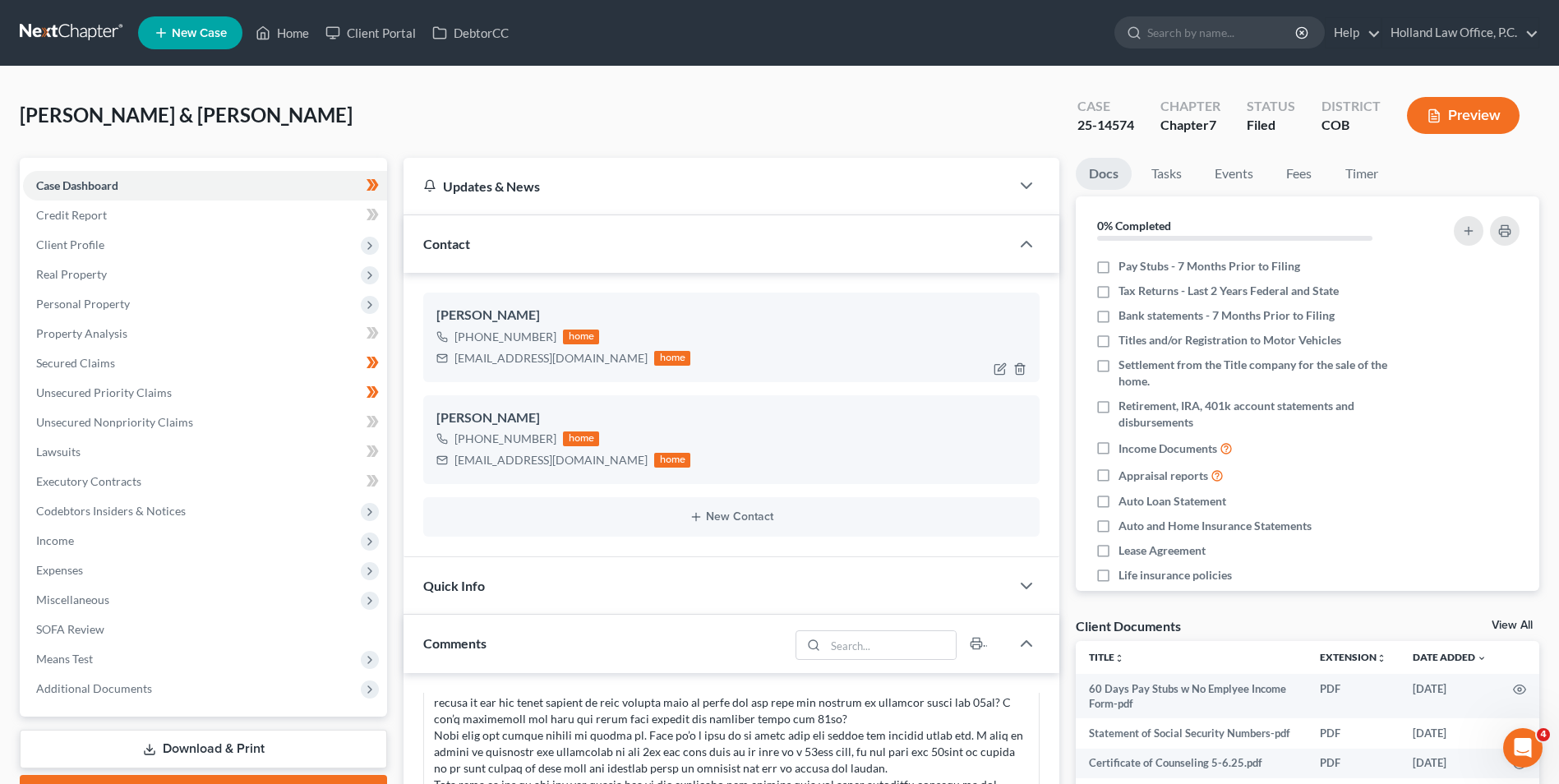
drag, startPoint x: 550, startPoint y: 335, endPoint x: 506, endPoint y: 339, distance: 44.2
click at [473, 343] on div "[PHONE_NUMBER]" at bounding box center [506, 337] width 102 height 16
copy div "303) 995-2245"
